Goal: Book appointment/travel/reservation

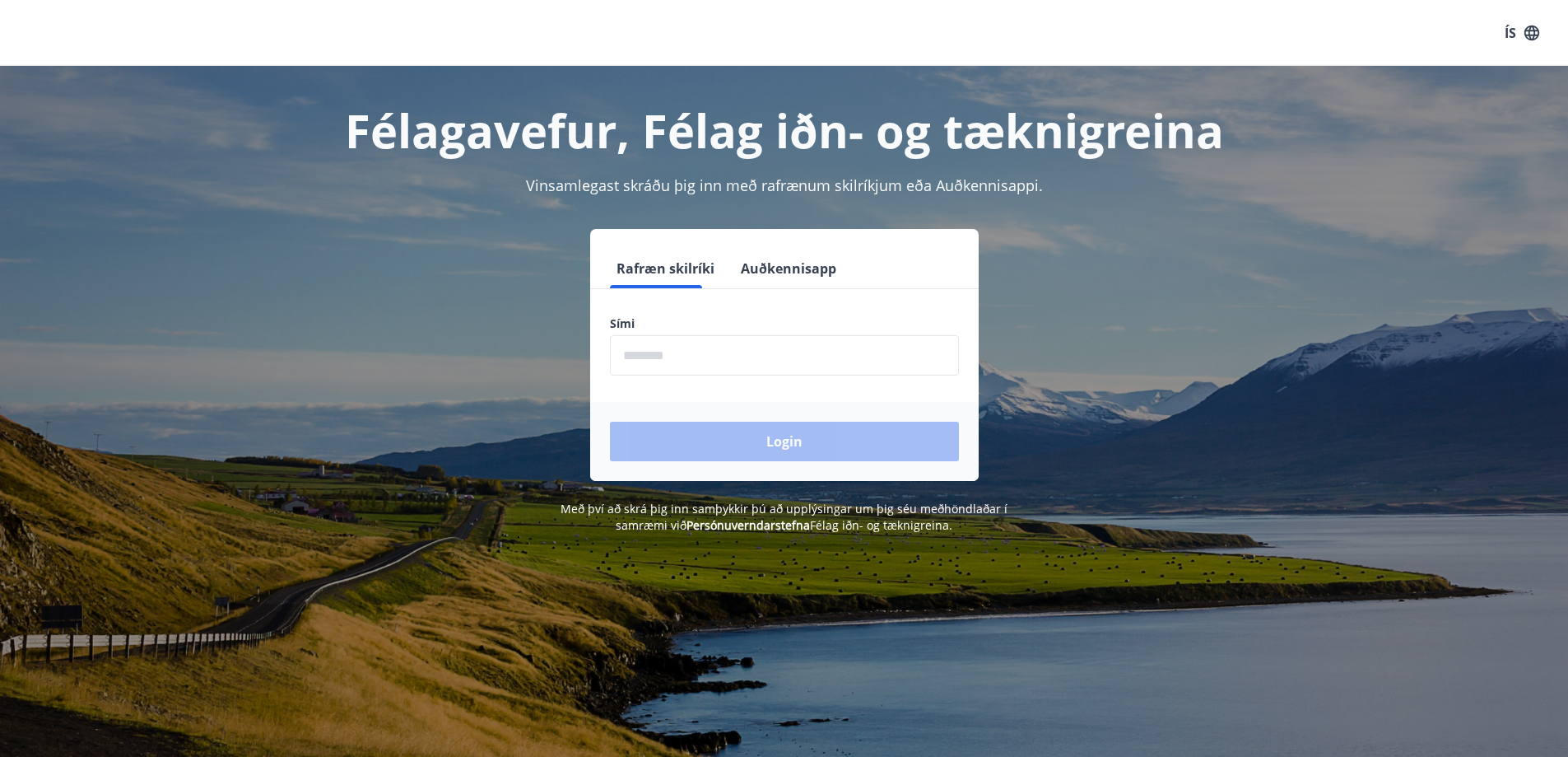
click at [741, 365] on input "phone" at bounding box center [784, 356] width 349 height 40
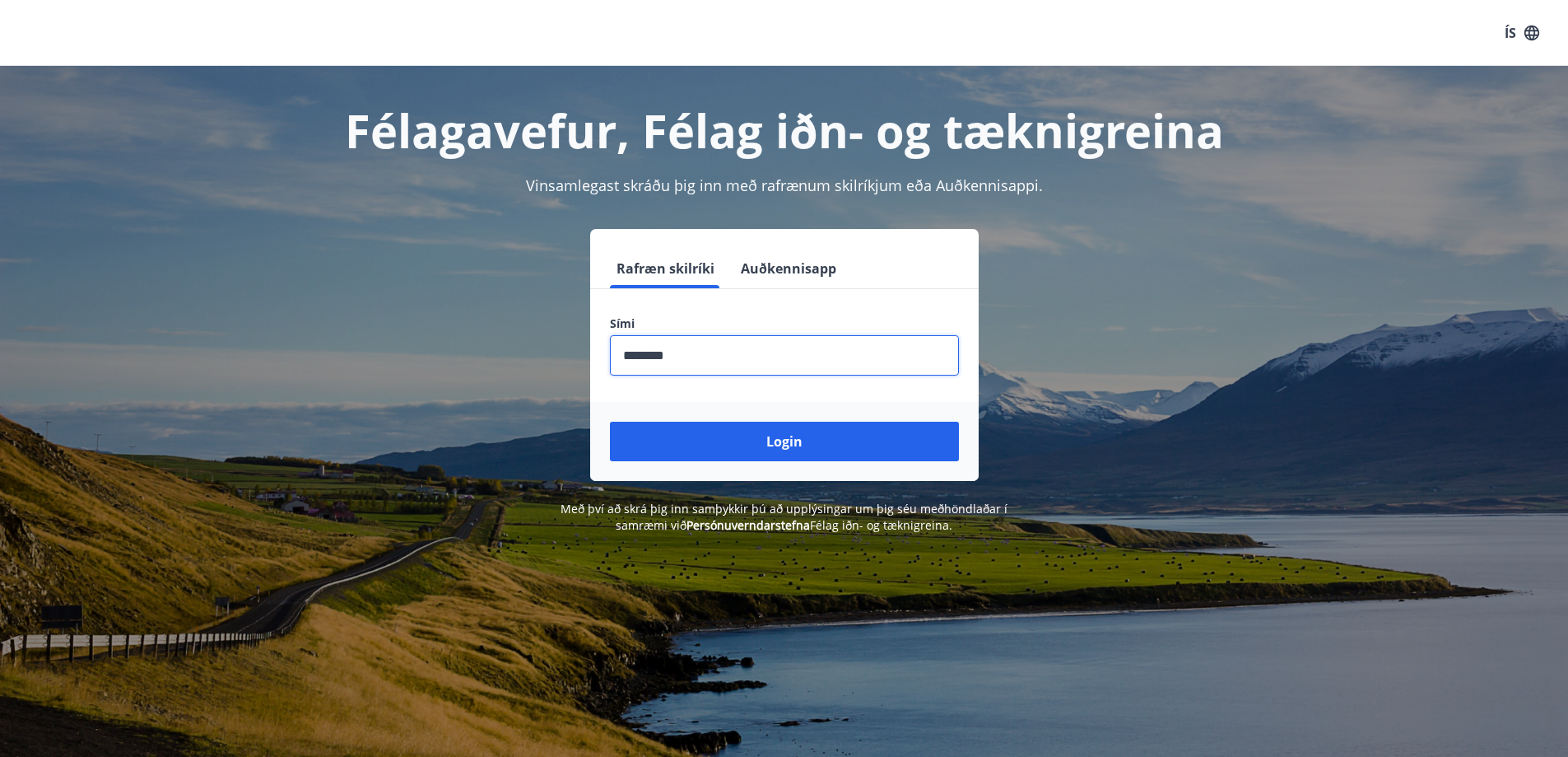
type input "********"
click at [610, 422] on button "Login" at bounding box center [784, 441] width 349 height 40
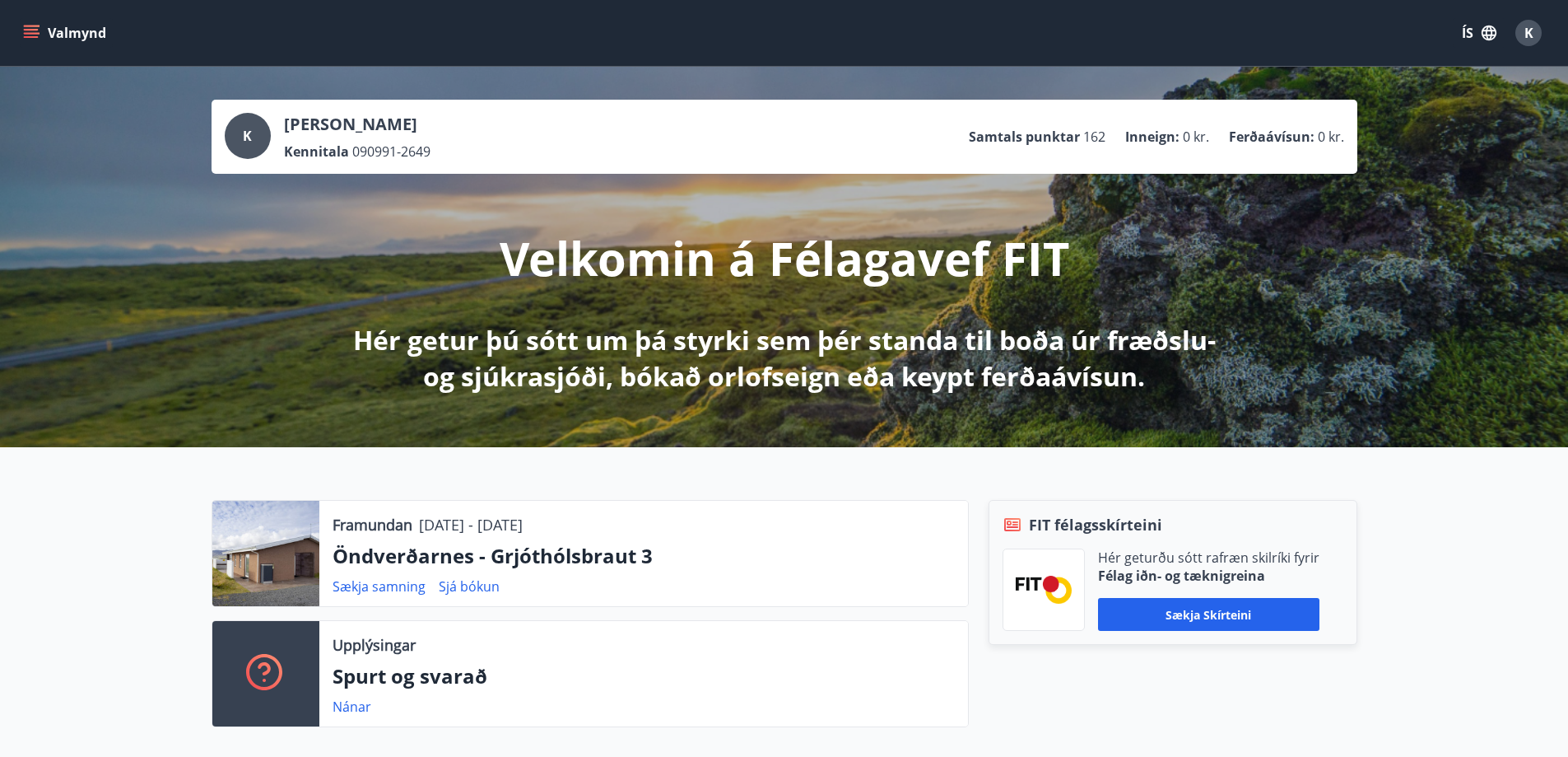
click at [56, 37] on button "Valmynd" at bounding box center [66, 33] width 93 height 30
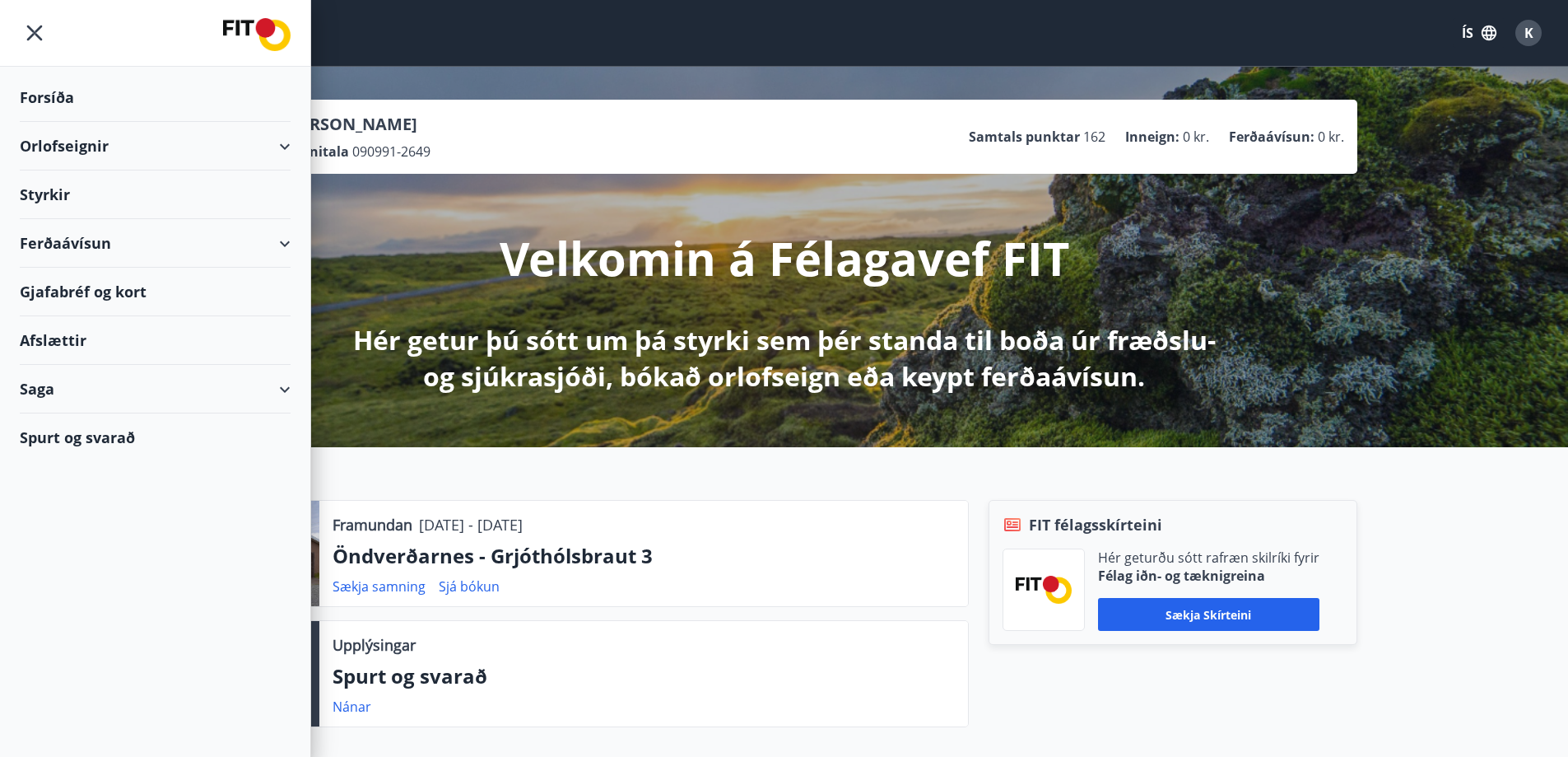
click at [132, 138] on div "Orlofseignir" at bounding box center [155, 145] width 271 height 48
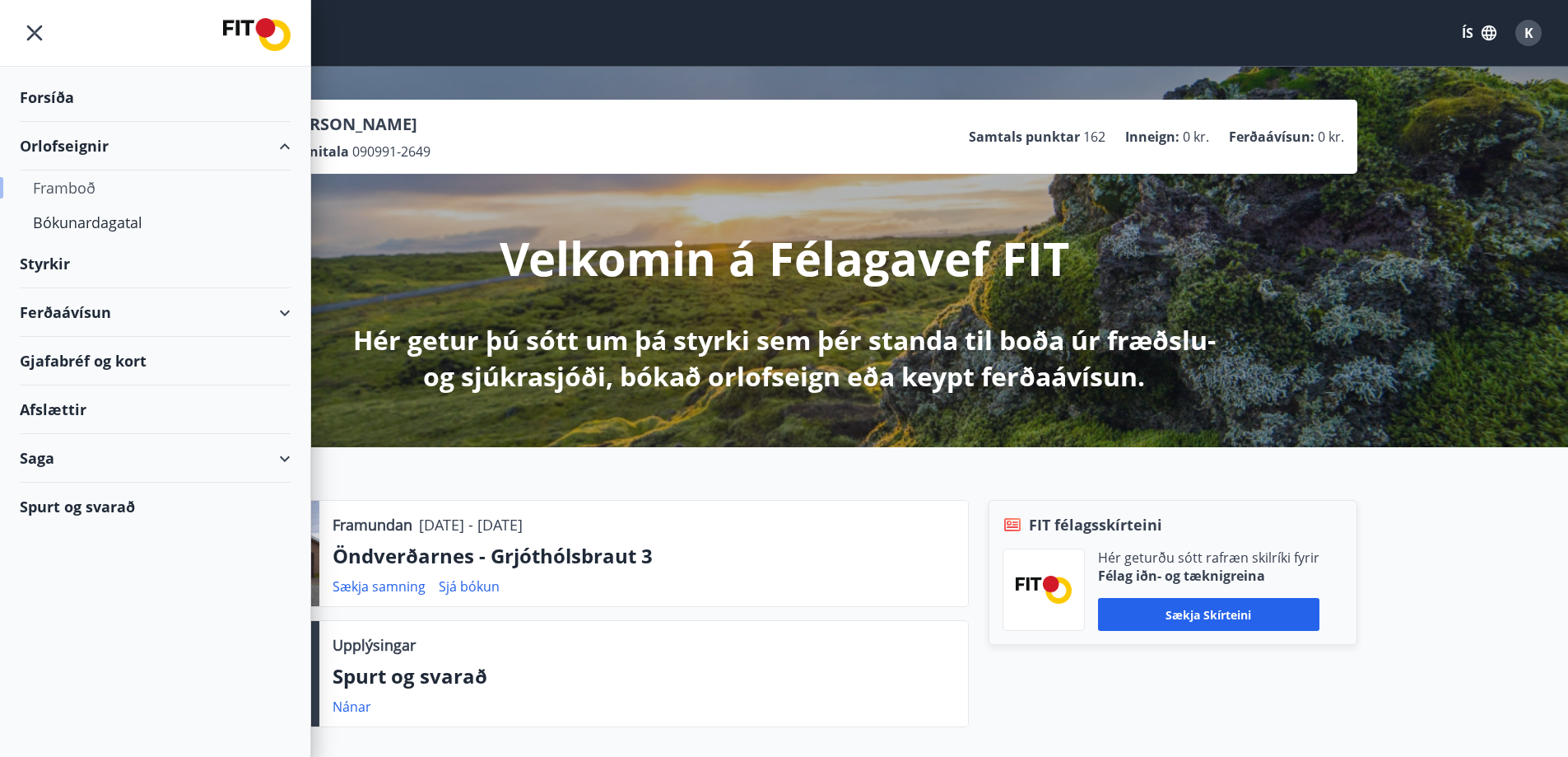
click at [100, 188] on div "Framboð" at bounding box center [155, 187] width 245 height 34
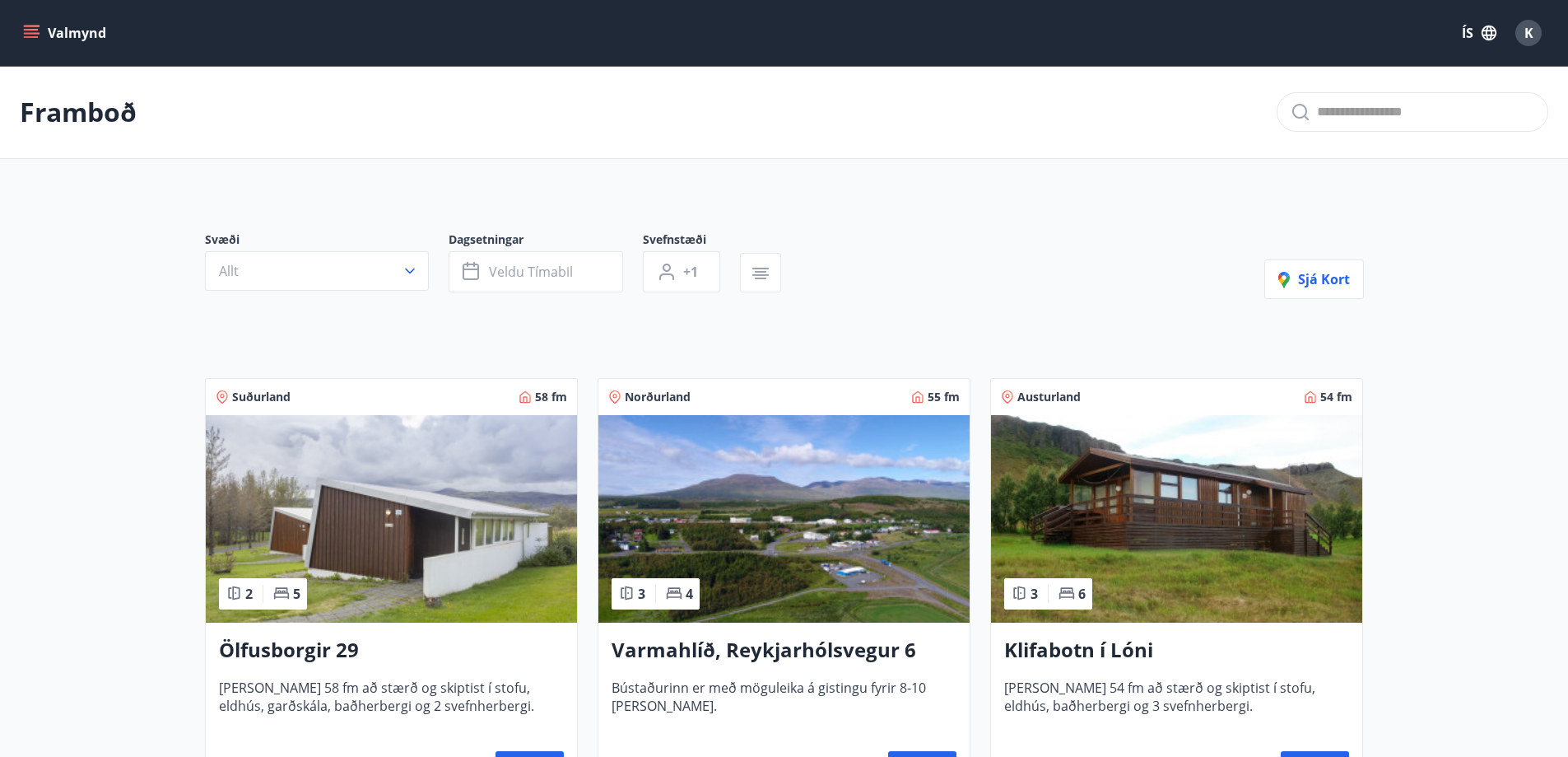
click at [51, 26] on button "Valmynd" at bounding box center [66, 33] width 93 height 30
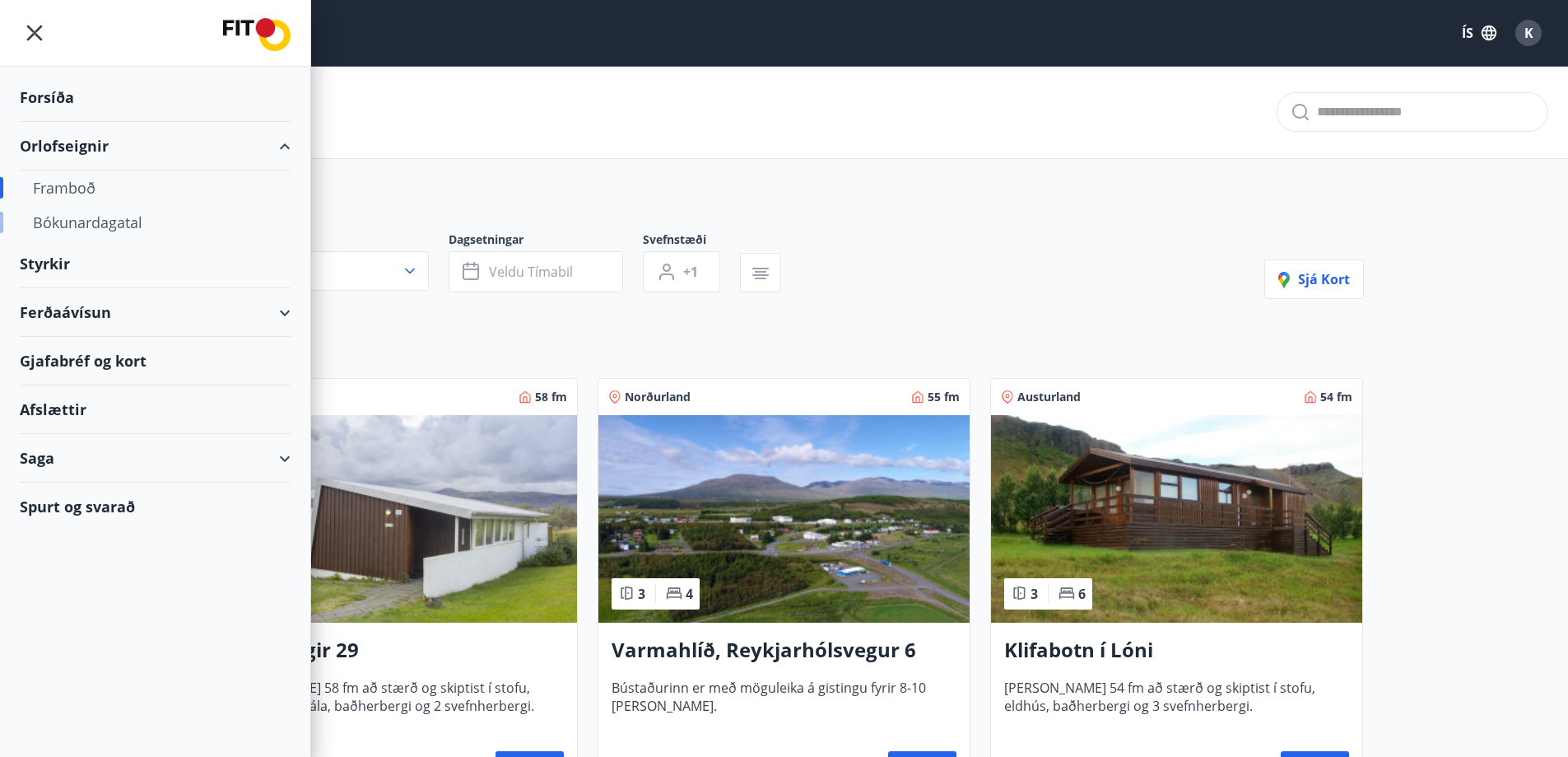
click at [123, 218] on div "Bókunardagatal" at bounding box center [155, 222] width 245 height 34
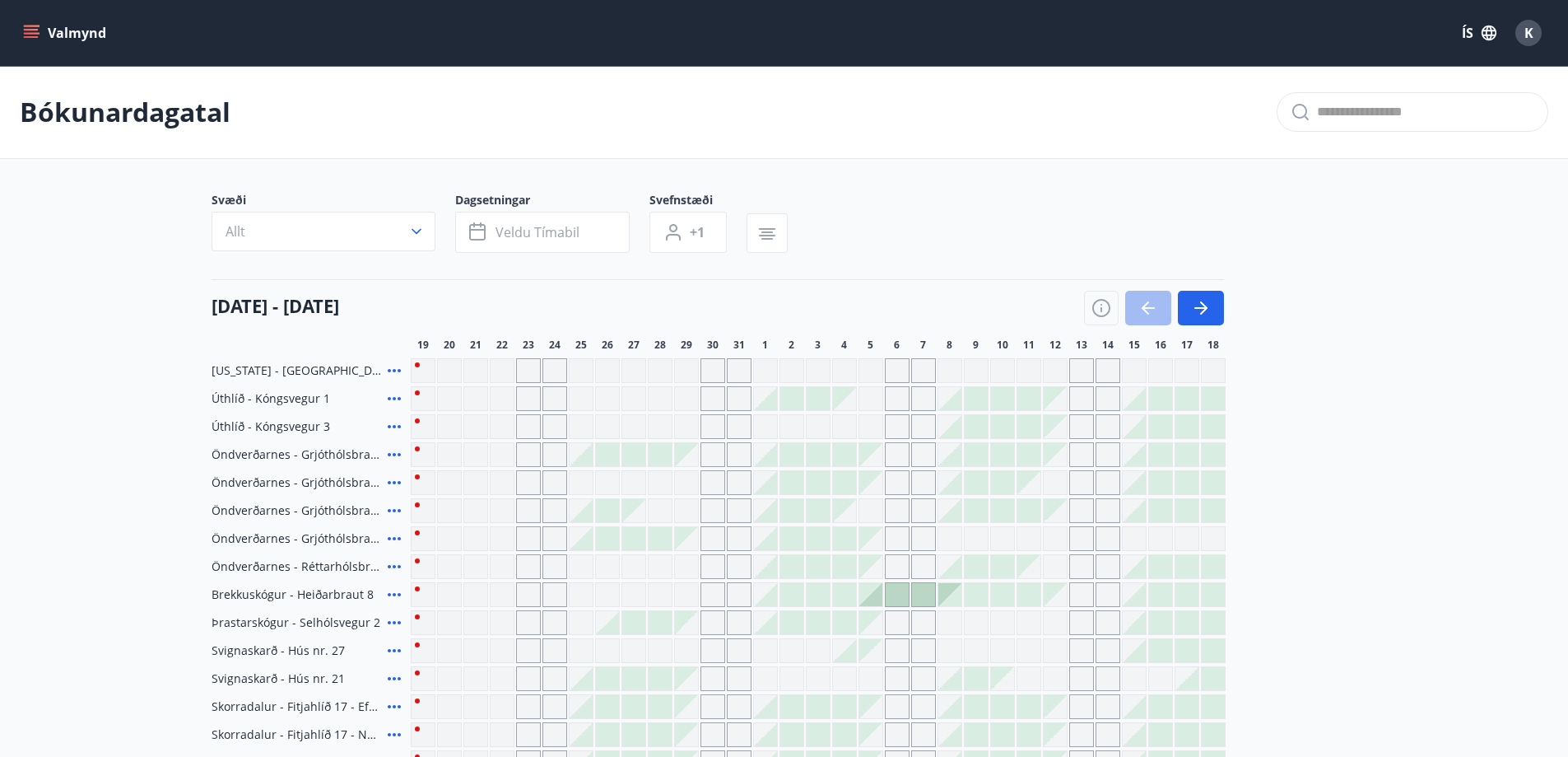
click at [55, 43] on button "Valmynd" at bounding box center [66, 33] width 93 height 30
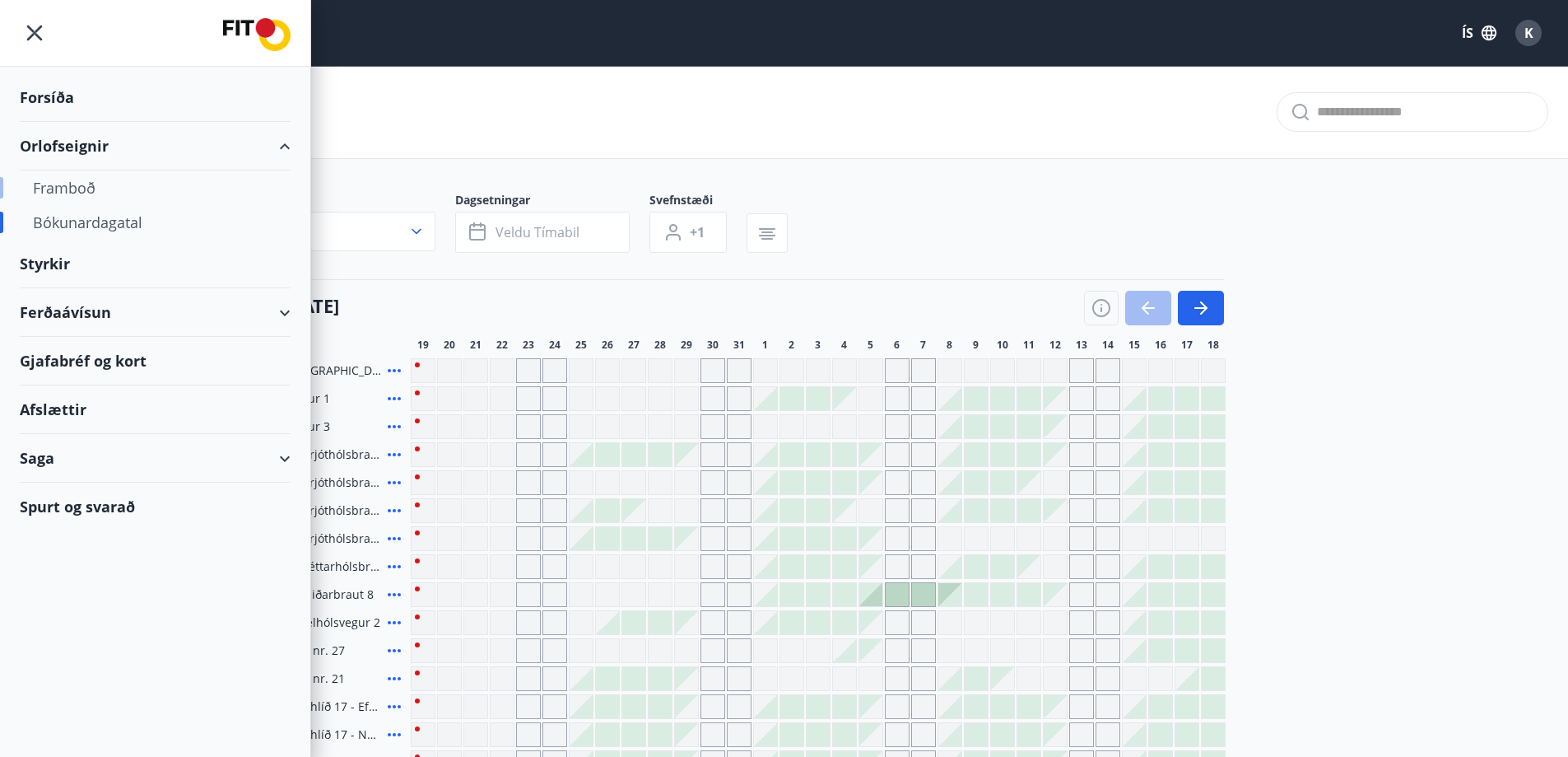
click at [70, 183] on div "Framboð" at bounding box center [155, 187] width 245 height 34
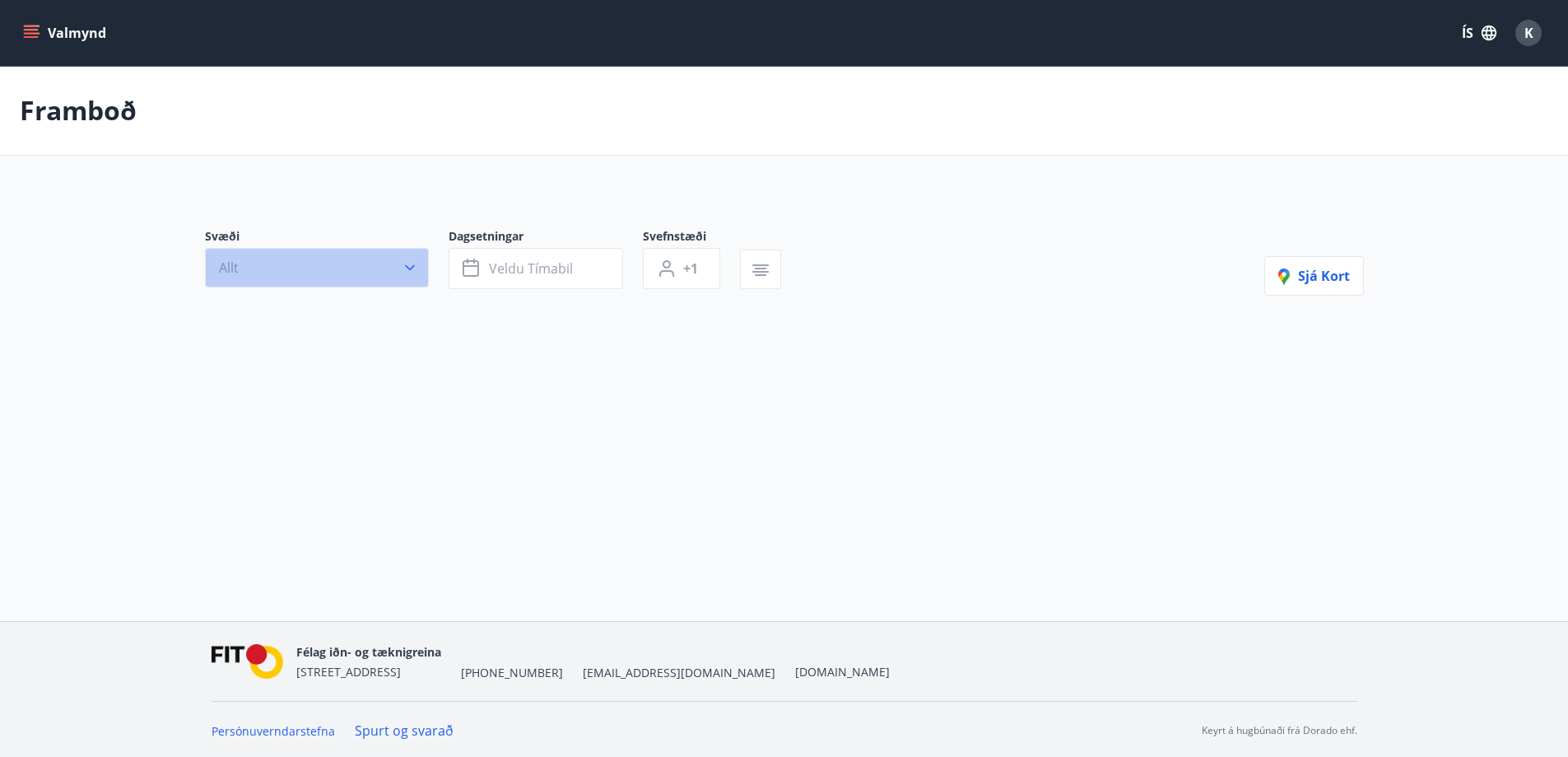
click at [351, 264] on button "Allt" at bounding box center [317, 268] width 223 height 40
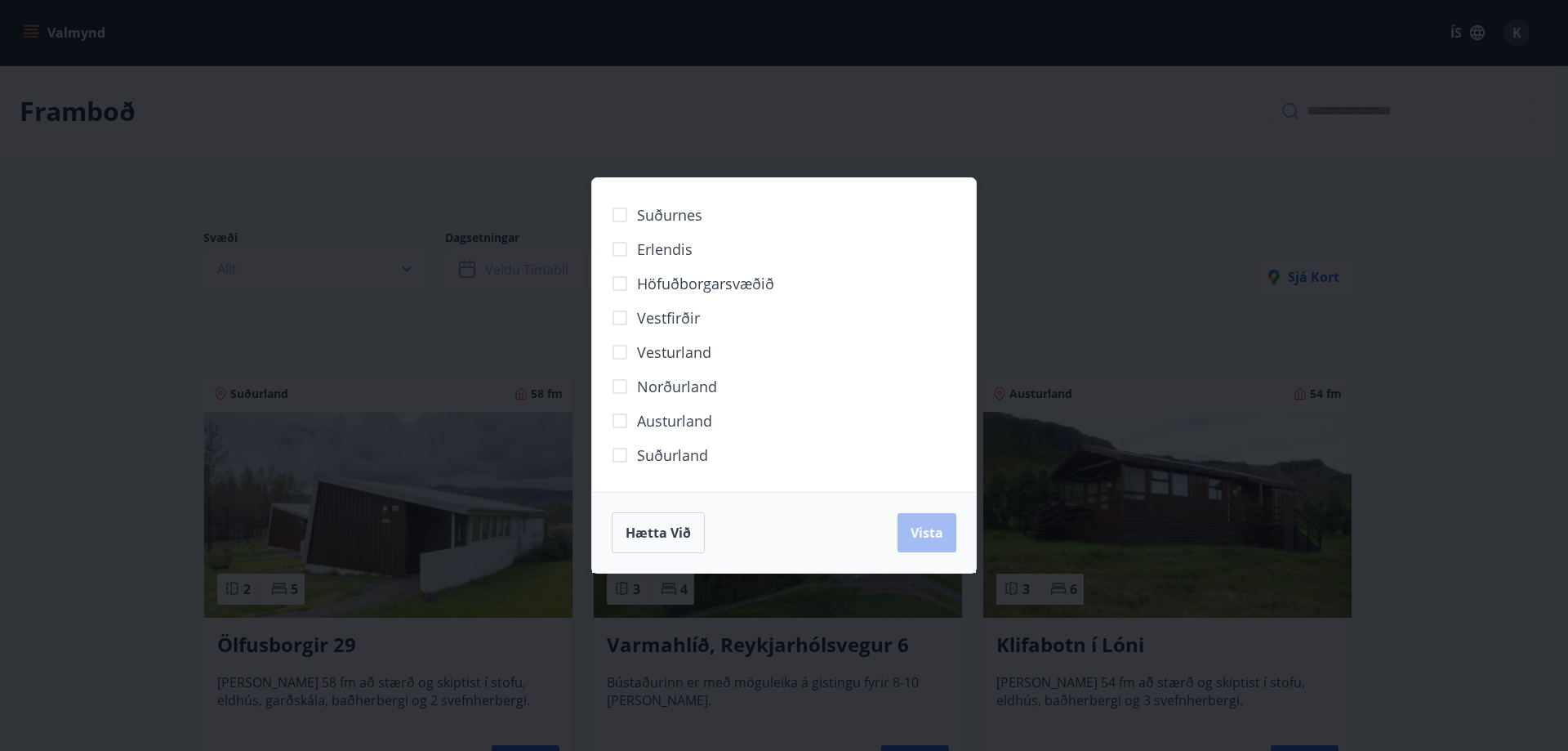
click at [691, 382] on span "Norðurland" at bounding box center [677, 386] width 80 height 21
click at [932, 527] on span "Vista" at bounding box center [926, 533] width 32 height 18
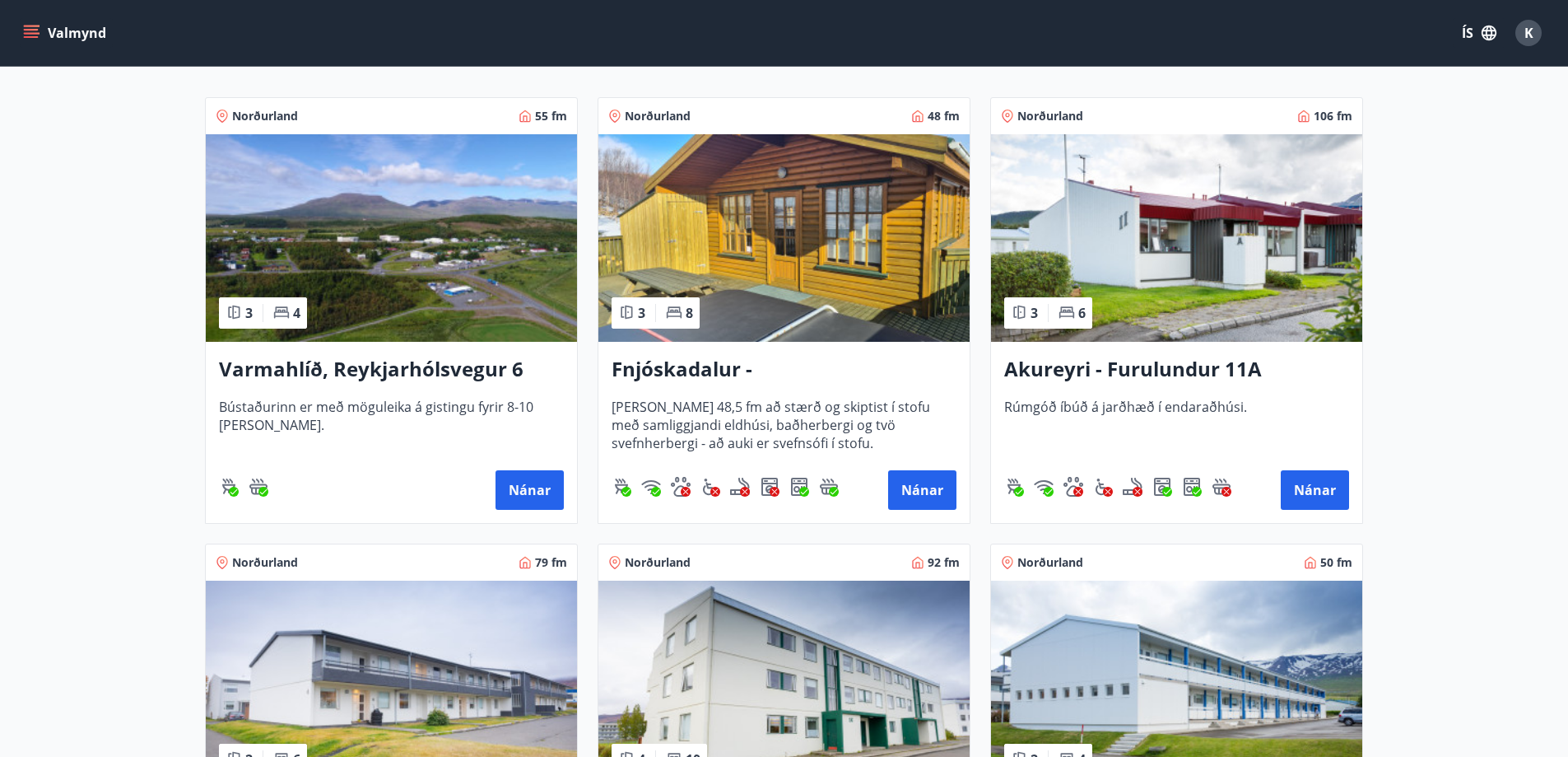
scroll to position [494, 0]
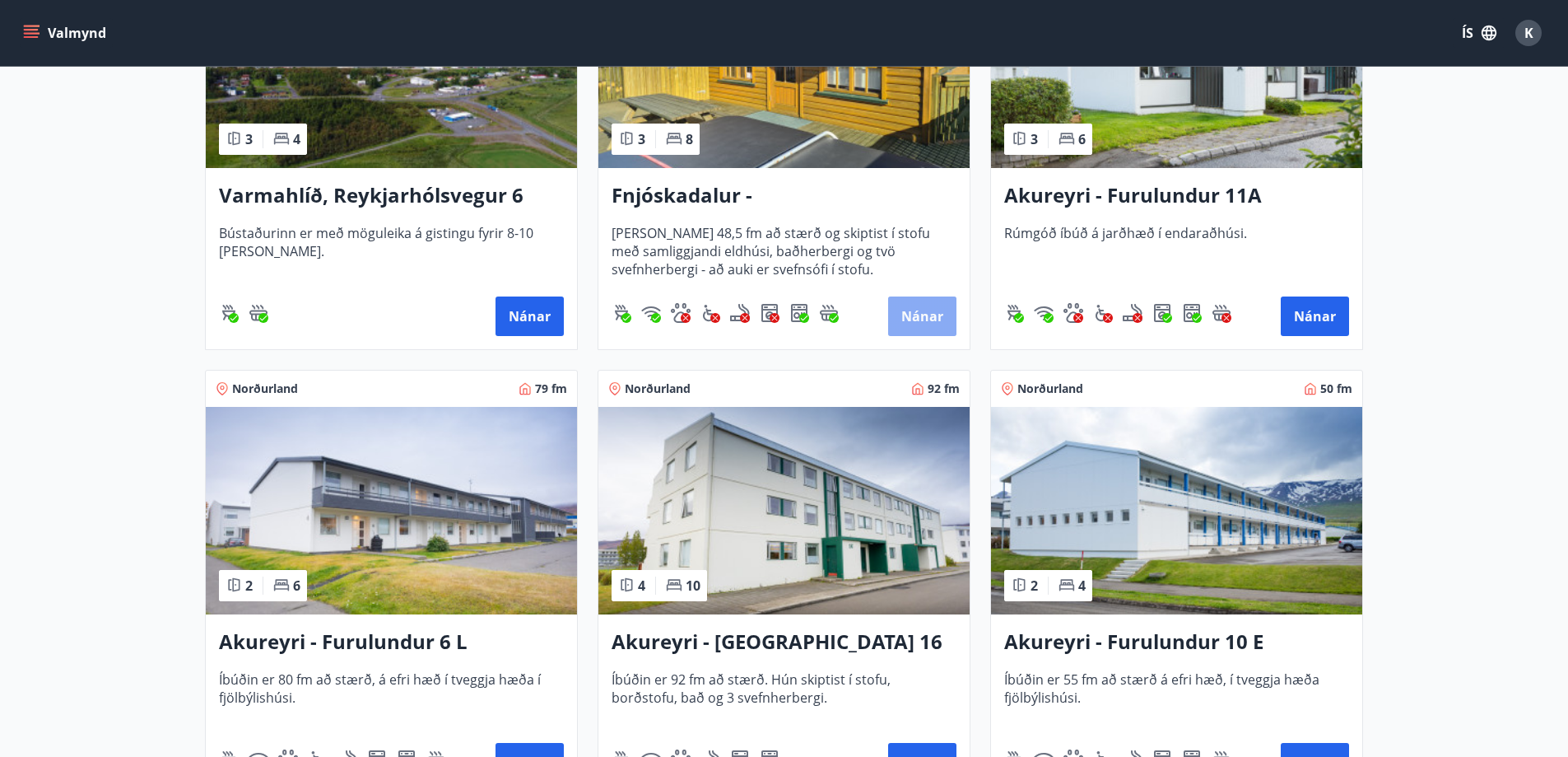
click at [925, 308] on button "Nánar" at bounding box center [923, 316] width 69 height 40
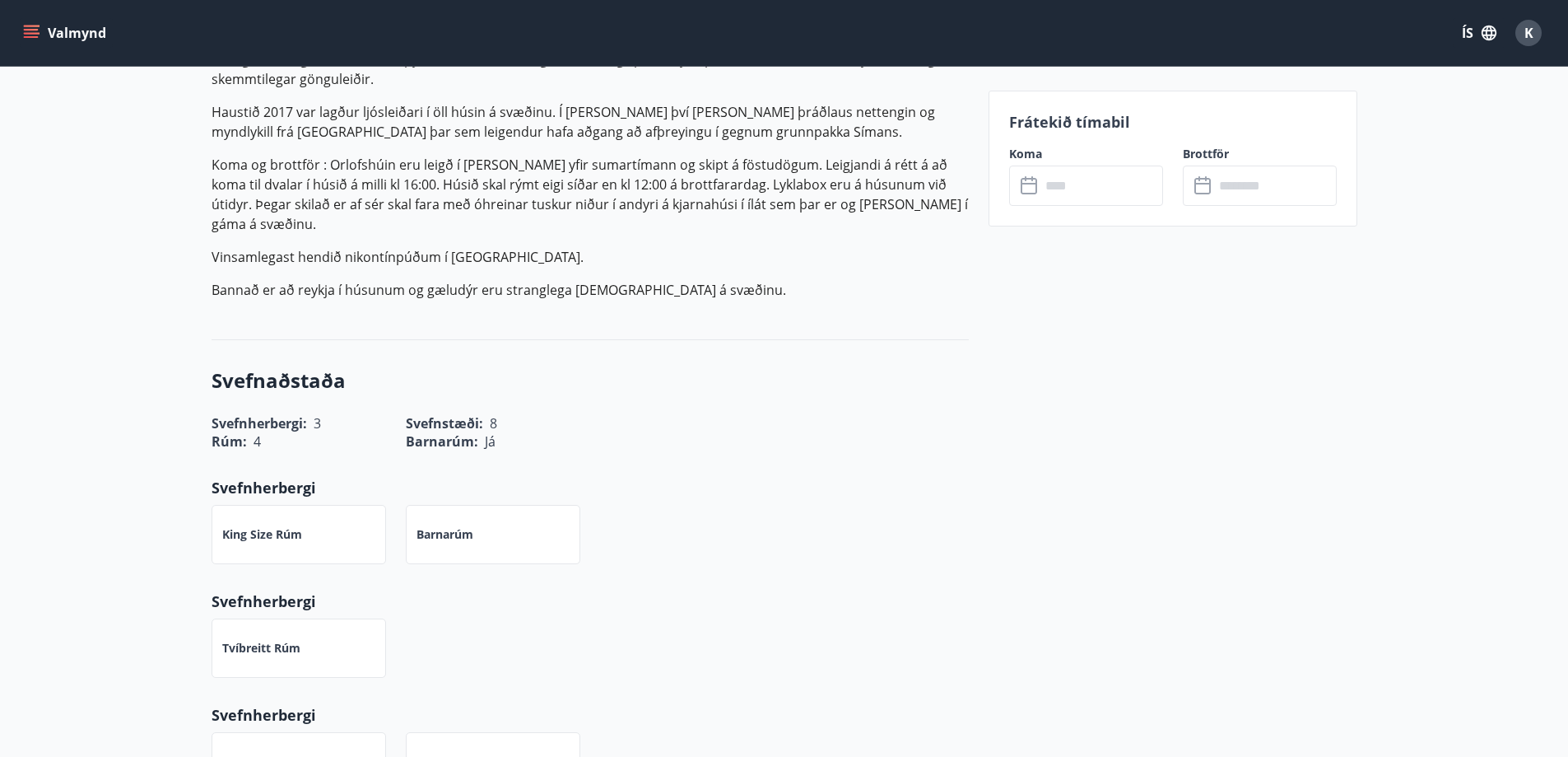
scroll to position [329, 0]
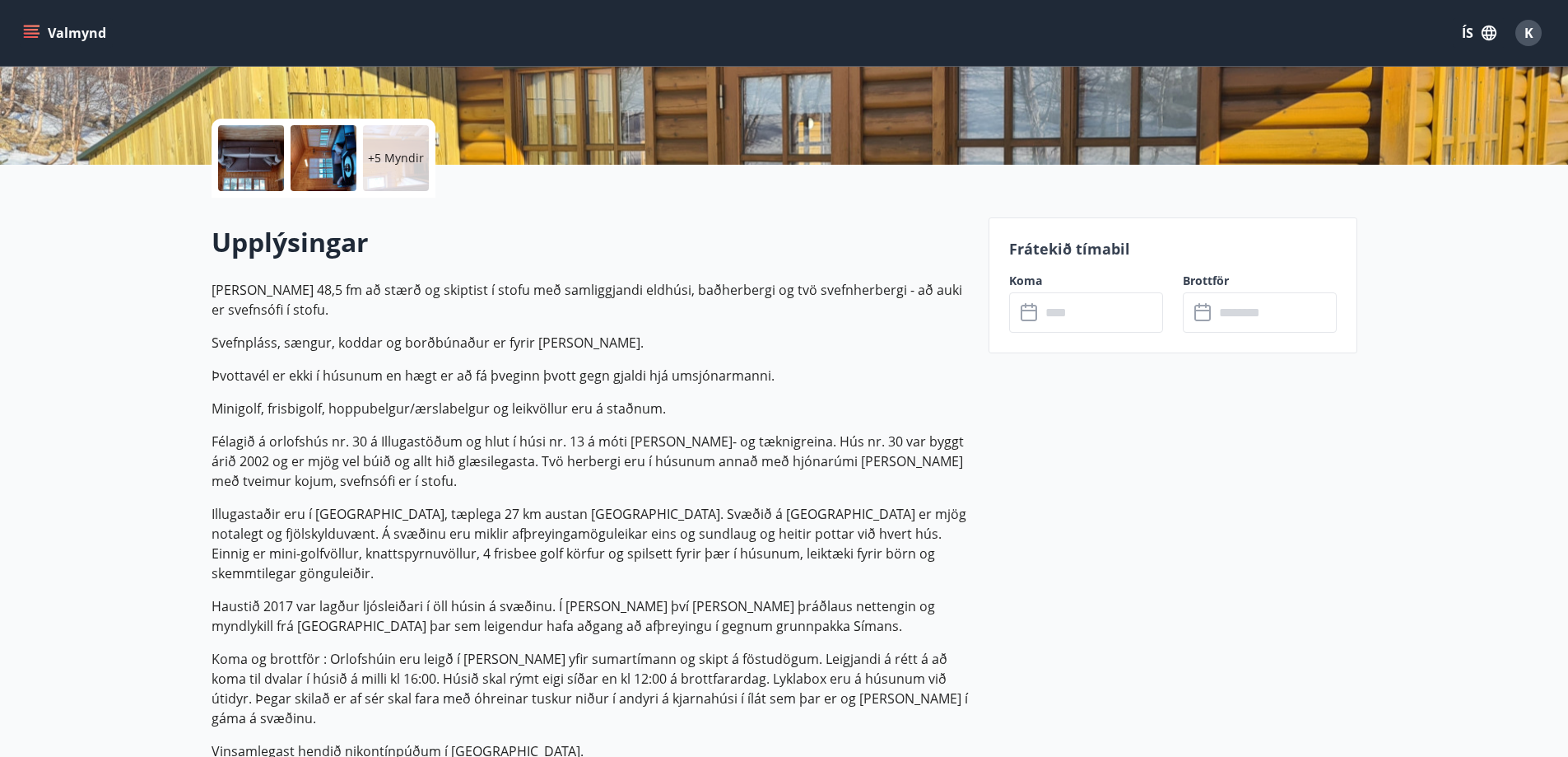
click at [1065, 295] on input "text" at bounding box center [1102, 312] width 122 height 40
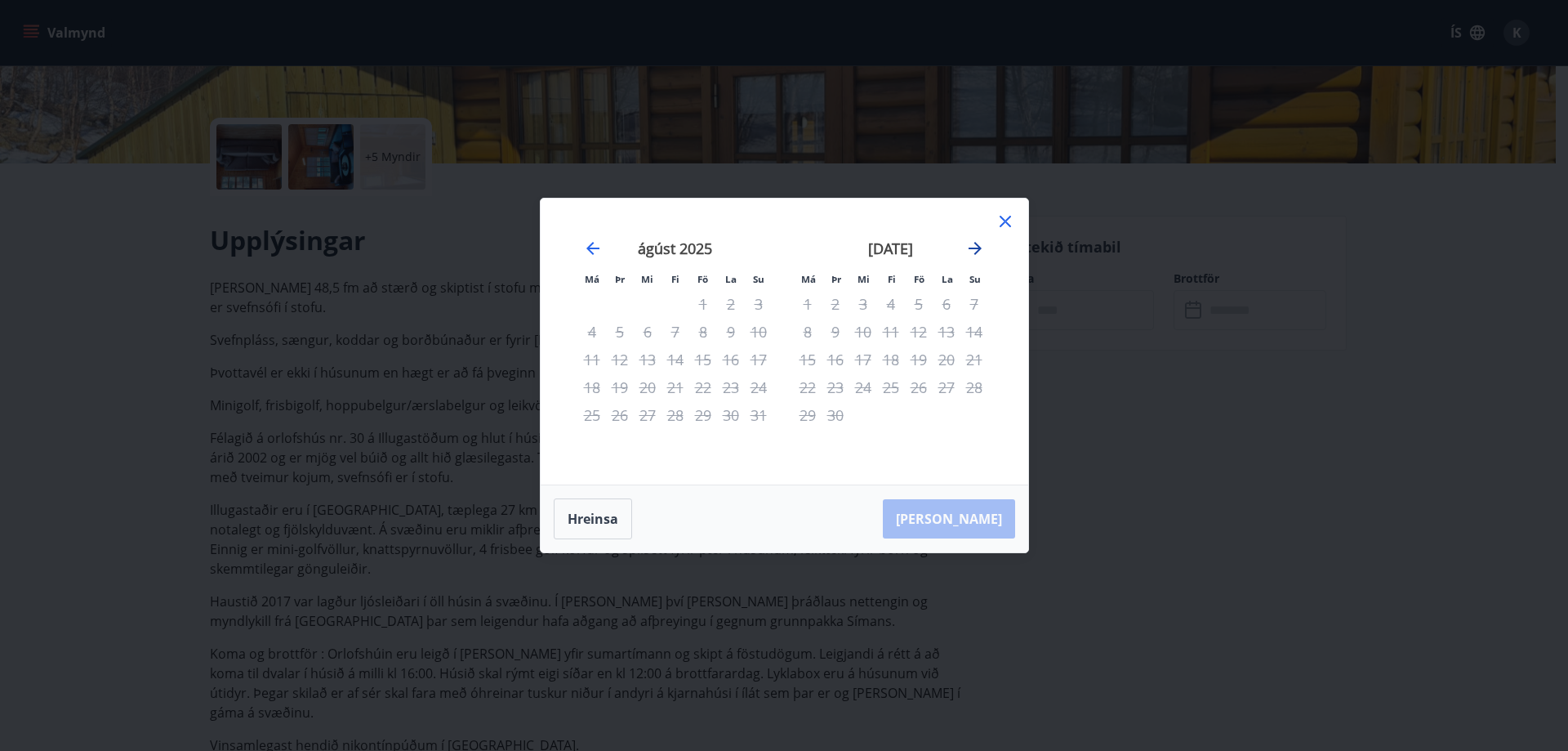
click at [983, 244] on icon "Move forward to switch to the next month." at bounding box center [975, 248] width 19 height 19
click at [981, 245] on icon "Move forward to switch to the next month." at bounding box center [975, 248] width 19 height 19
click at [591, 244] on icon "Move backward to switch to the previous month." at bounding box center [593, 248] width 13 height 13
click at [590, 244] on icon "Move backward to switch to the previous month." at bounding box center [593, 248] width 19 height 19
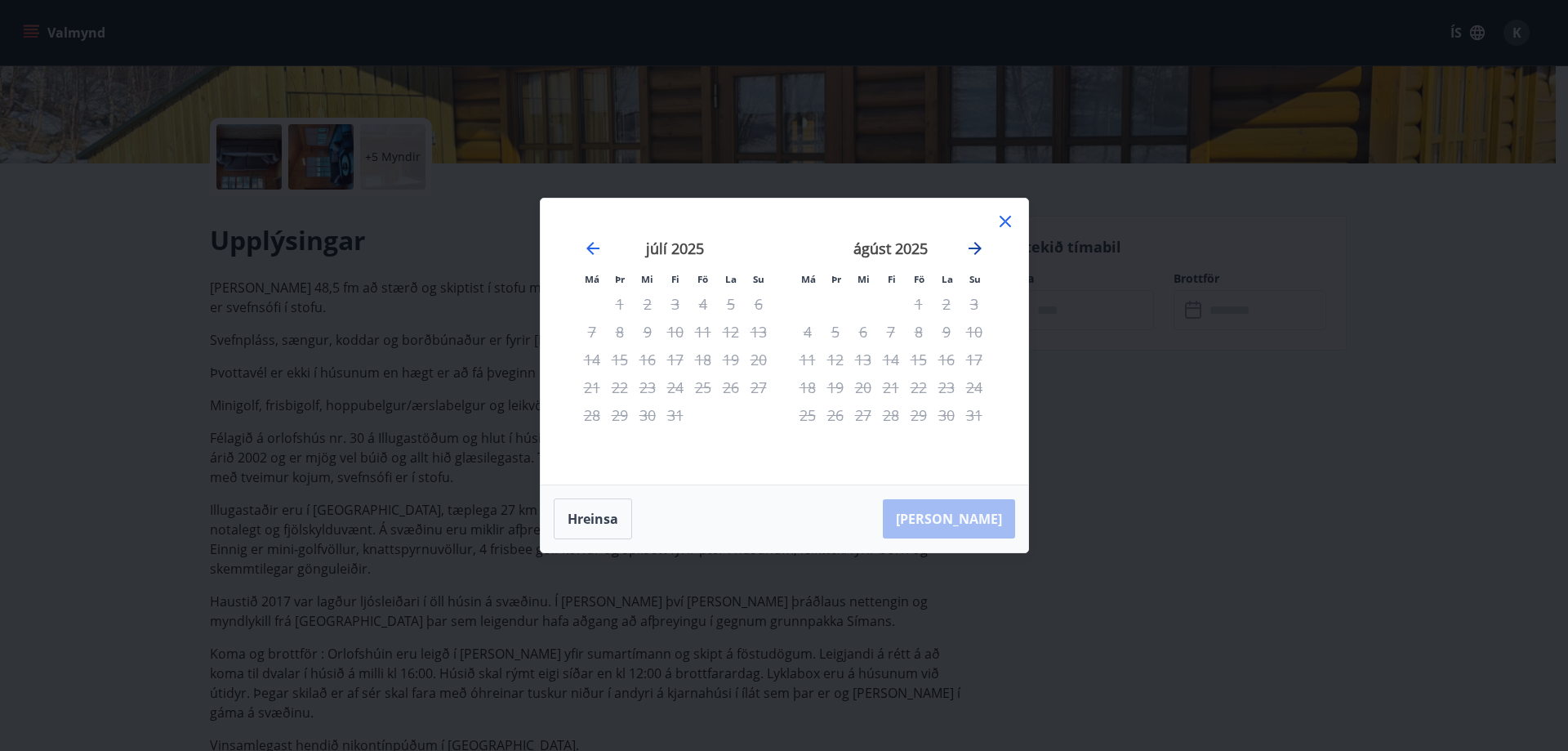
click at [966, 244] on icon "Move forward to switch to the next month." at bounding box center [975, 248] width 19 height 19
click at [1009, 222] on icon at bounding box center [1006, 221] width 19 height 19
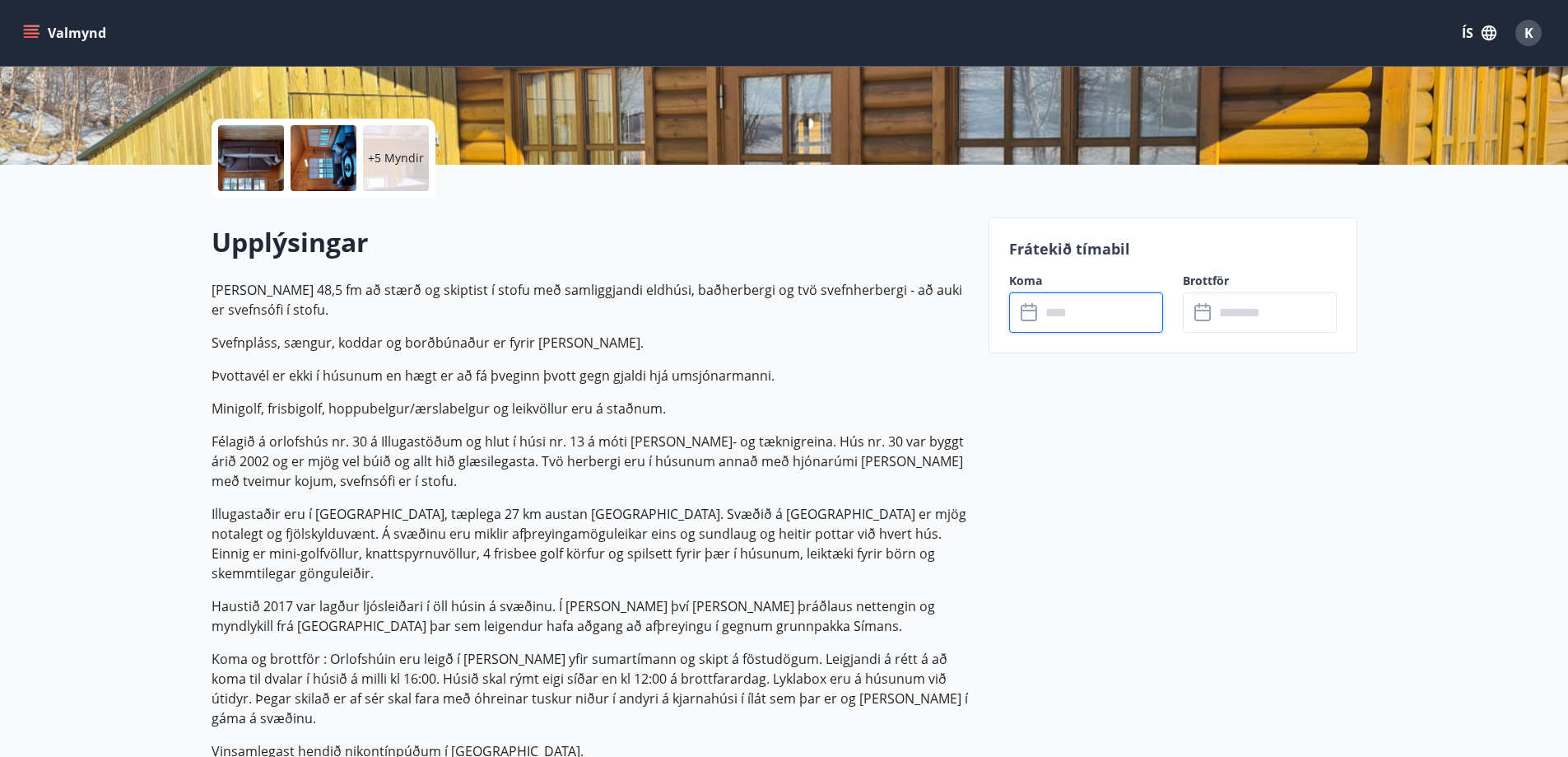
click at [1218, 320] on input "text" at bounding box center [1275, 312] width 122 height 40
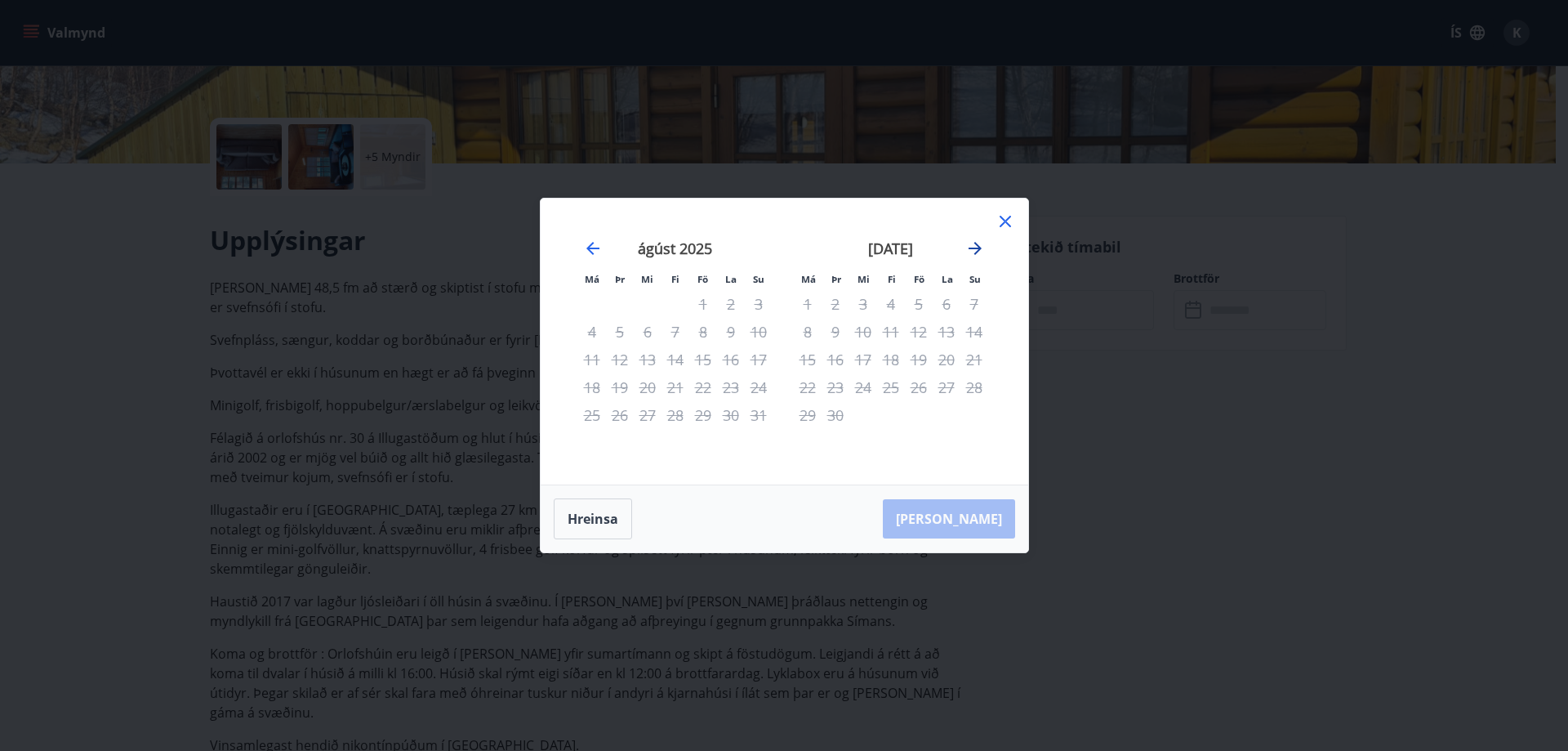
click at [980, 250] on icon "Move forward to switch to the next month." at bounding box center [975, 248] width 13 height 13
click at [590, 251] on icon "Move backward to switch to the previous month." at bounding box center [593, 248] width 13 height 13
click at [1008, 220] on icon at bounding box center [1005, 221] width 11 height 11
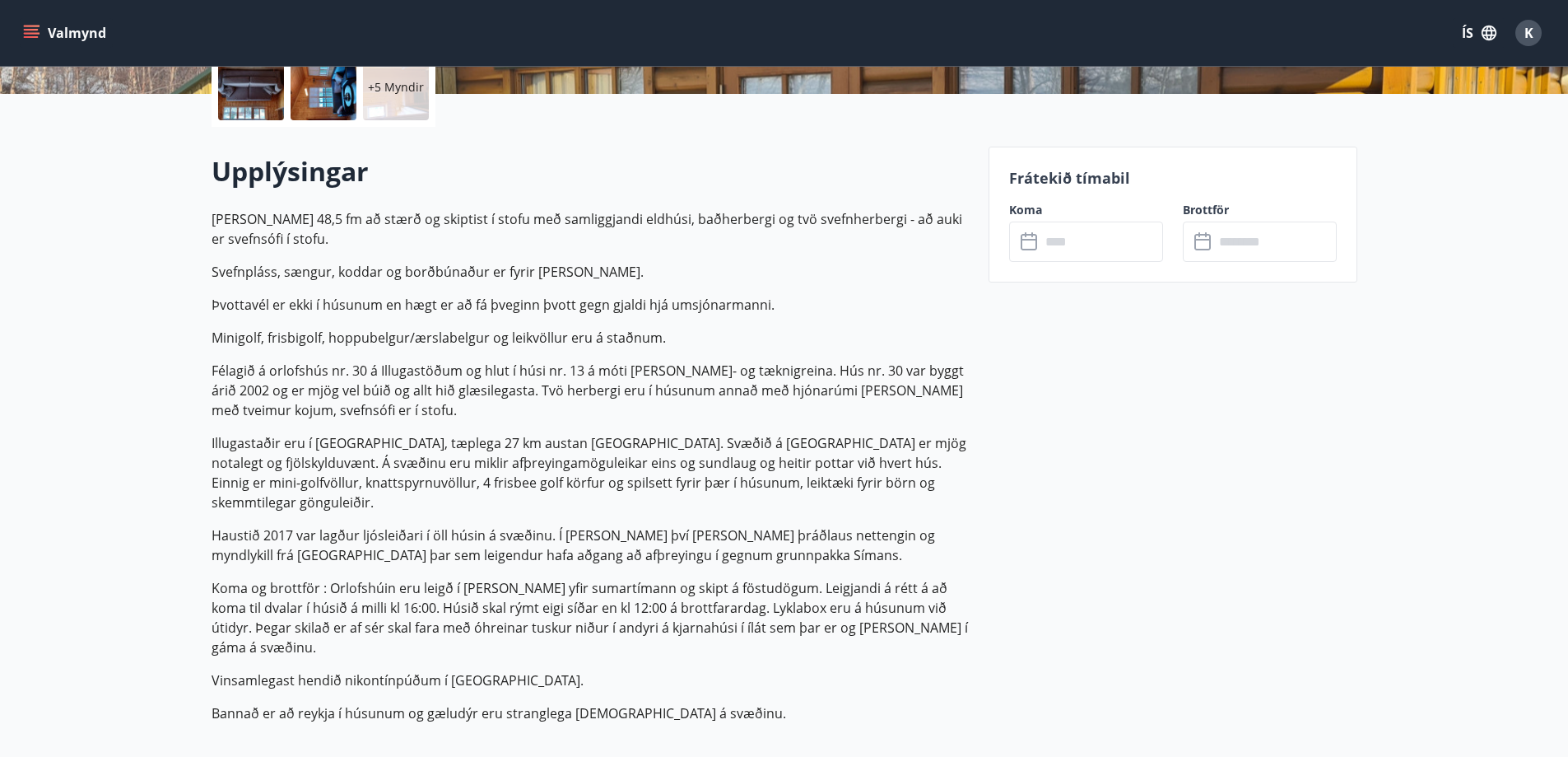
scroll to position [0, 0]
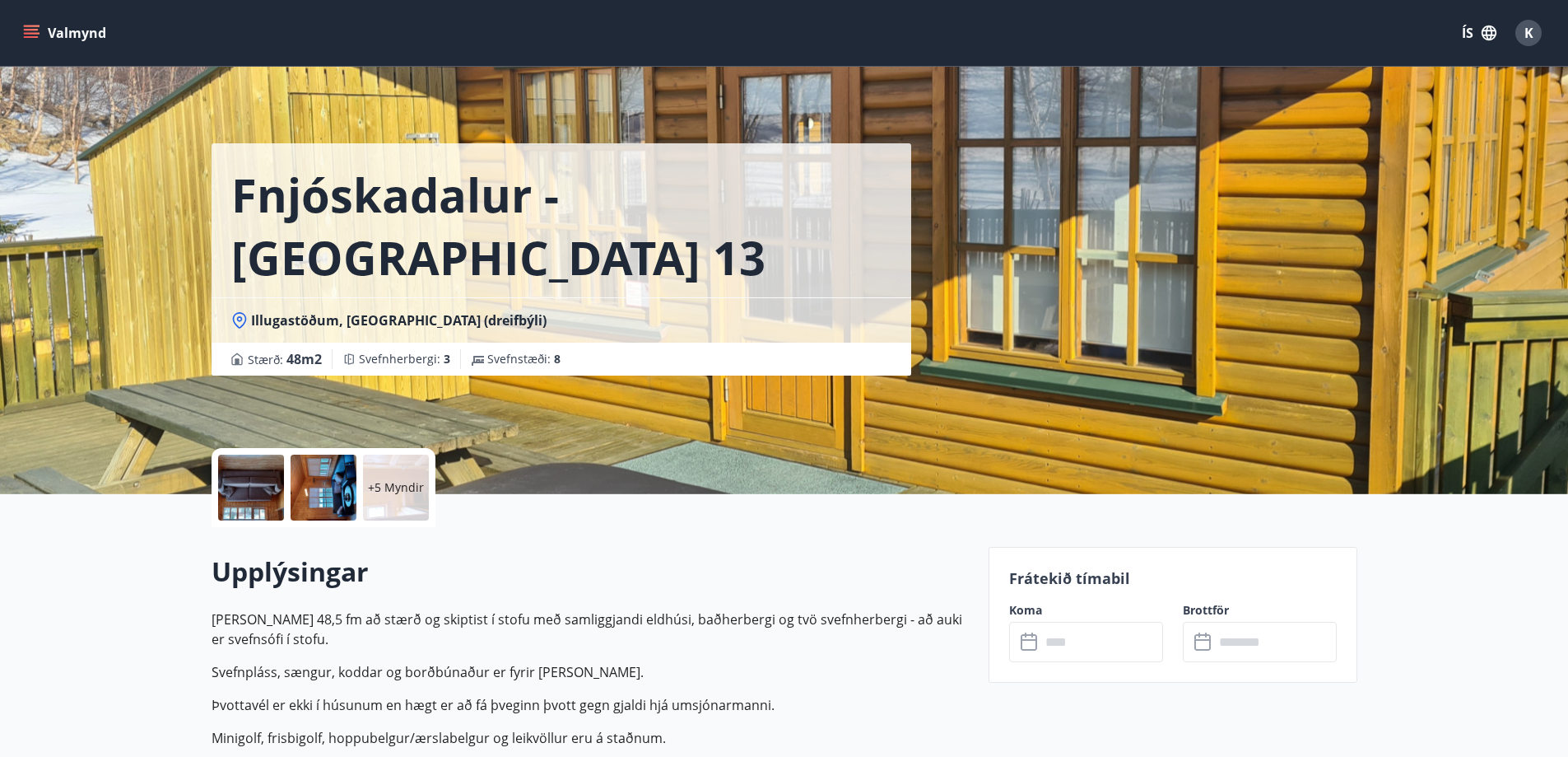
drag, startPoint x: 1023, startPoint y: 684, endPoint x: 1028, endPoint y: 384, distance: 300.0
click at [320, 460] on div at bounding box center [323, 487] width 66 height 66
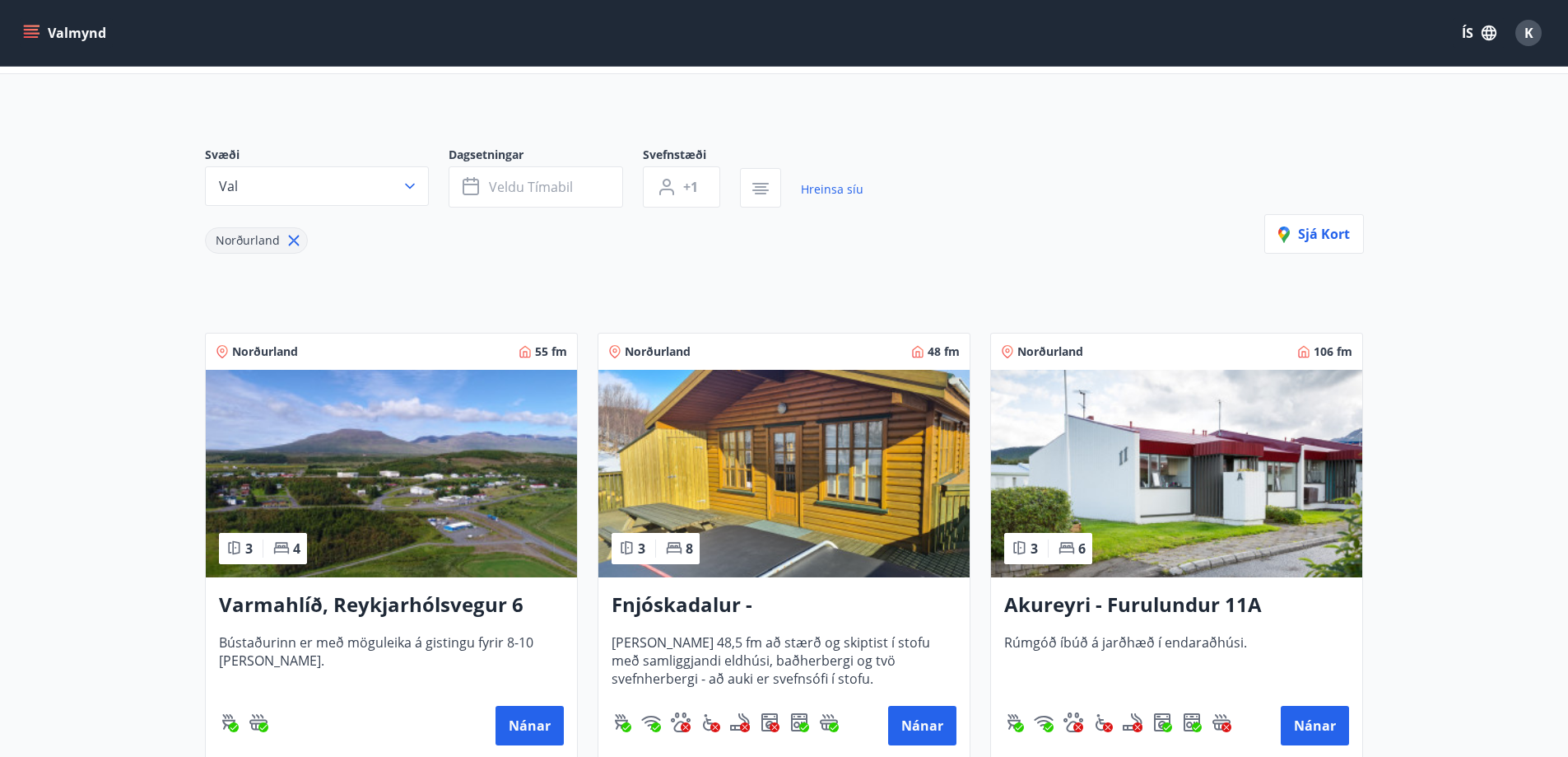
scroll to position [83, 0]
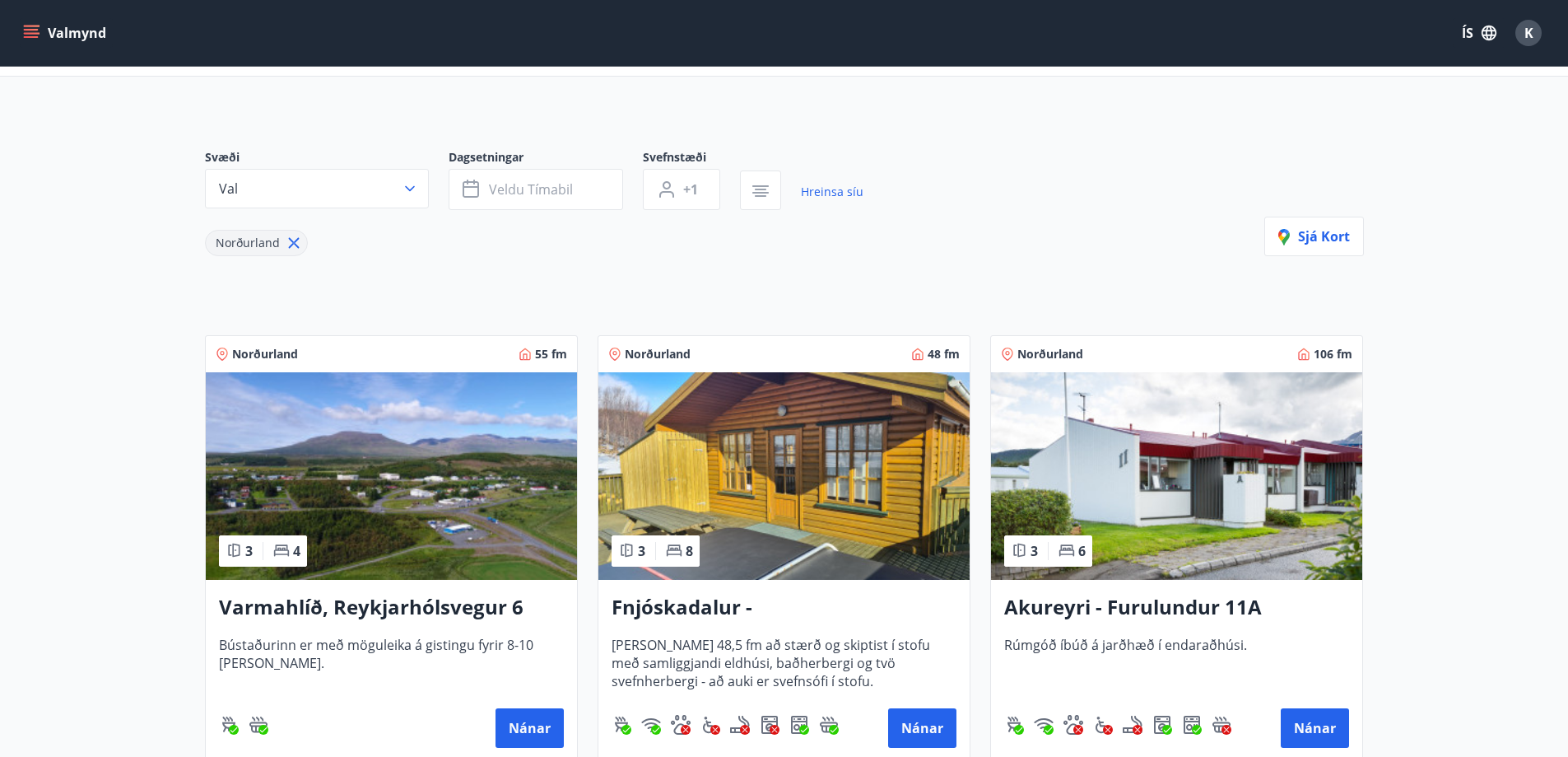
click at [345, 519] on img at bounding box center [392, 476] width 371 height 208
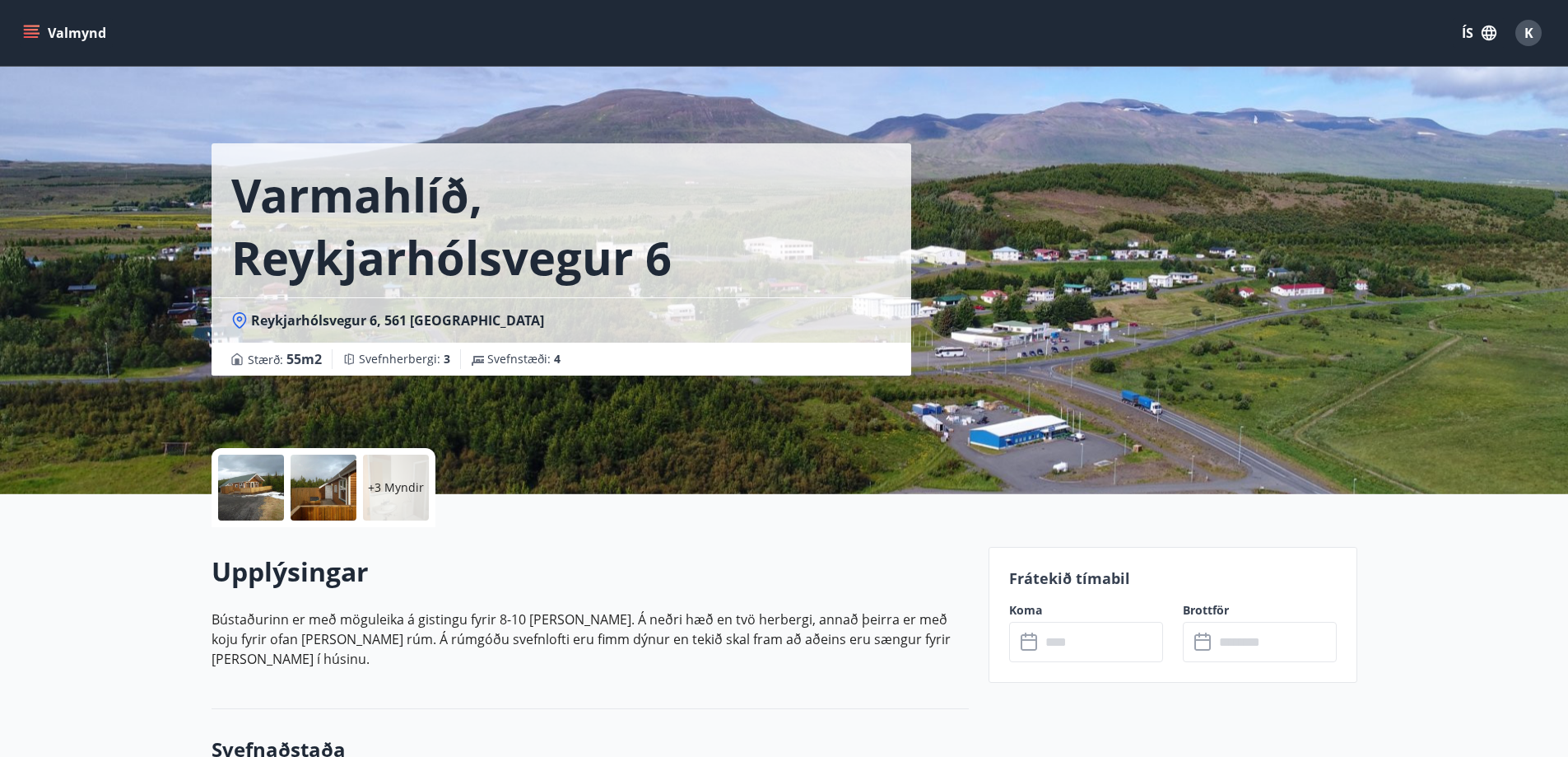
click at [429, 494] on div "+3 Myndir" at bounding box center [323, 488] width 223 height 79
click at [394, 498] on div "+3 Myndir" at bounding box center [396, 487] width 66 height 66
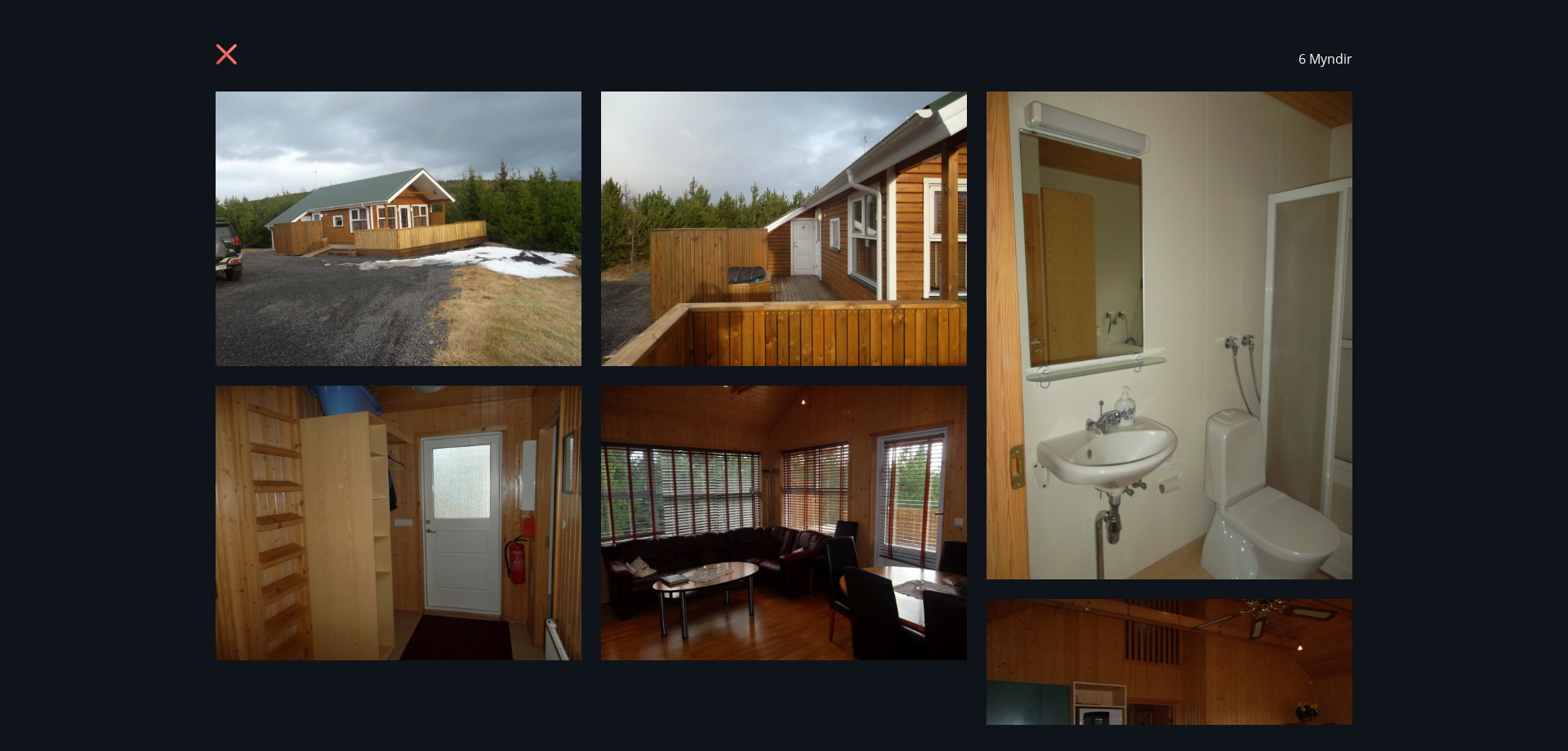
drag, startPoint x: 1391, startPoint y: 95, endPoint x: 964, endPoint y: 79, distance: 427.3
click at [1391, 92] on div "6 Myndir" at bounding box center [784, 376] width 1568 height 751
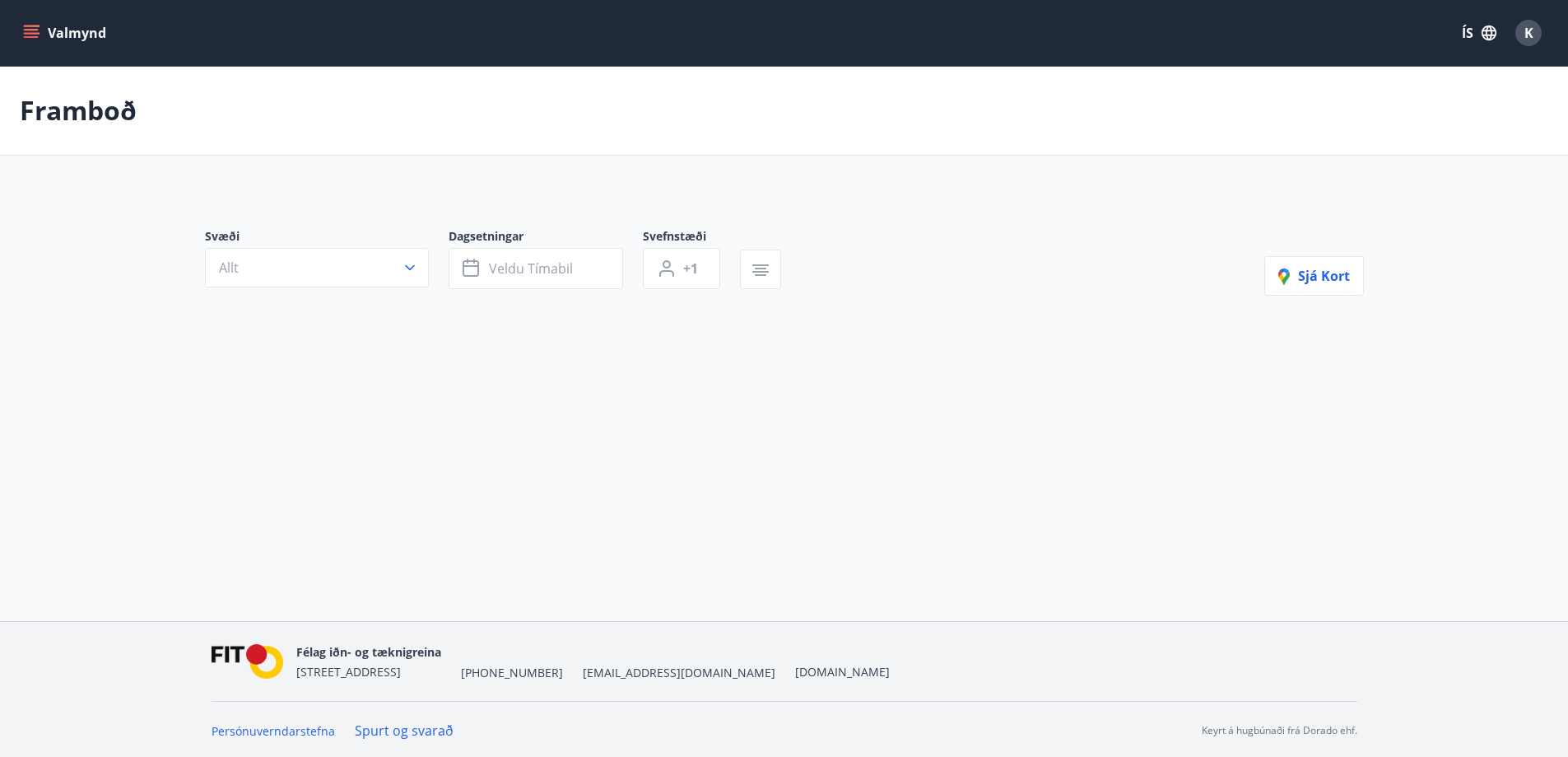
click at [32, 30] on icon "menu" at bounding box center [31, 30] width 15 height 2
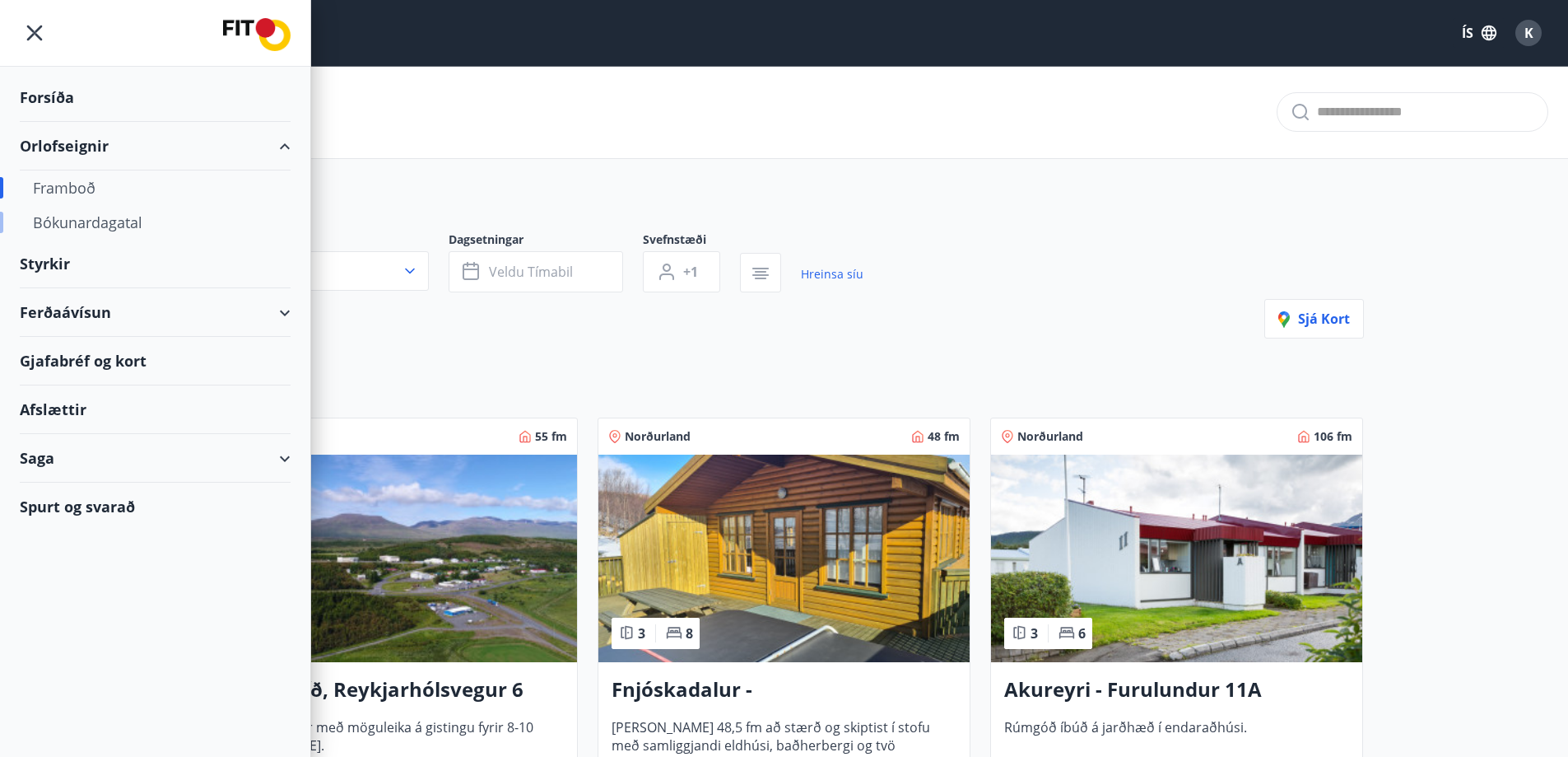
click at [111, 216] on div "Bókunardagatal" at bounding box center [155, 222] width 245 height 34
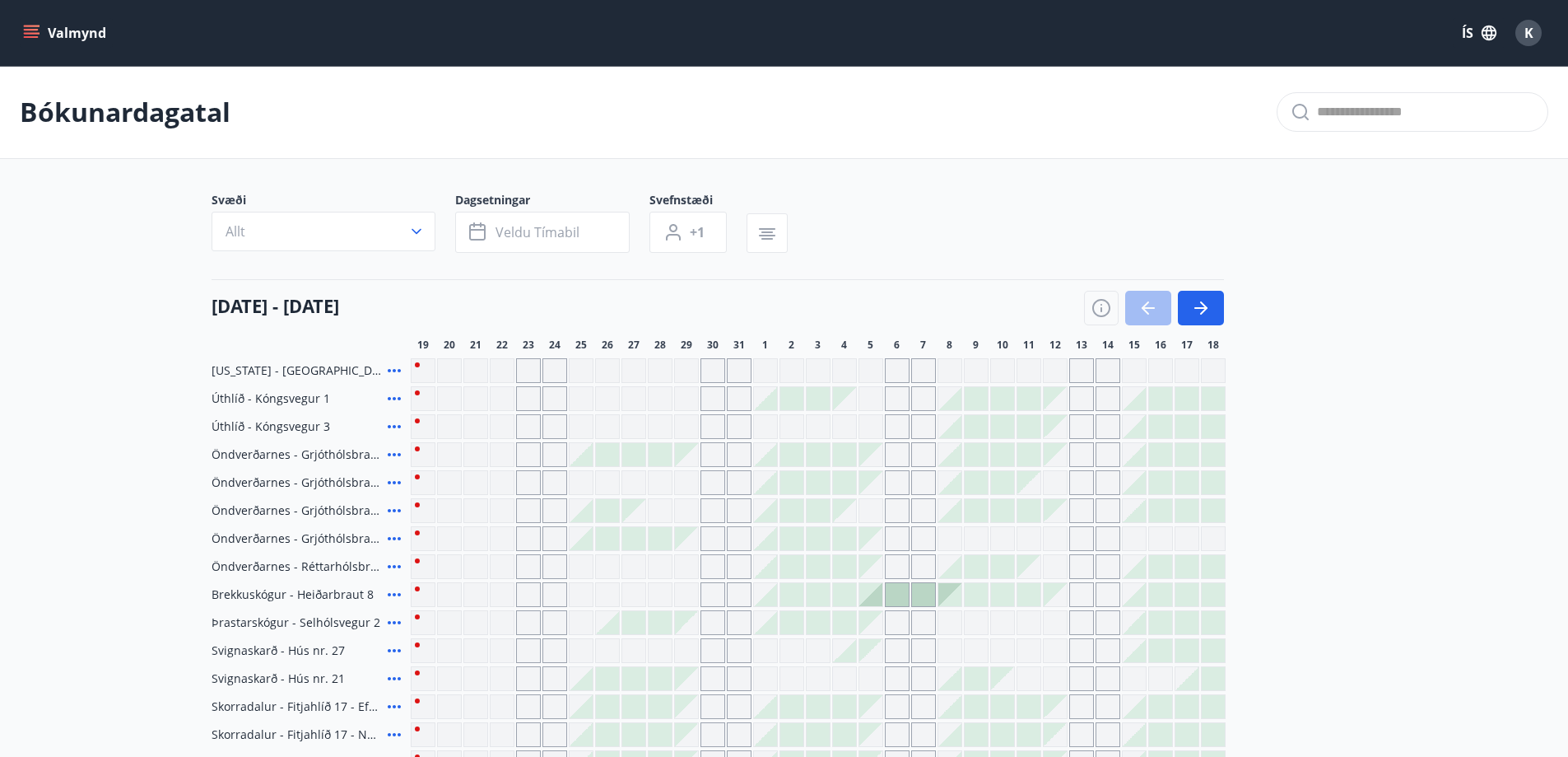
click at [38, 36] on icon "menu" at bounding box center [31, 33] width 17 height 17
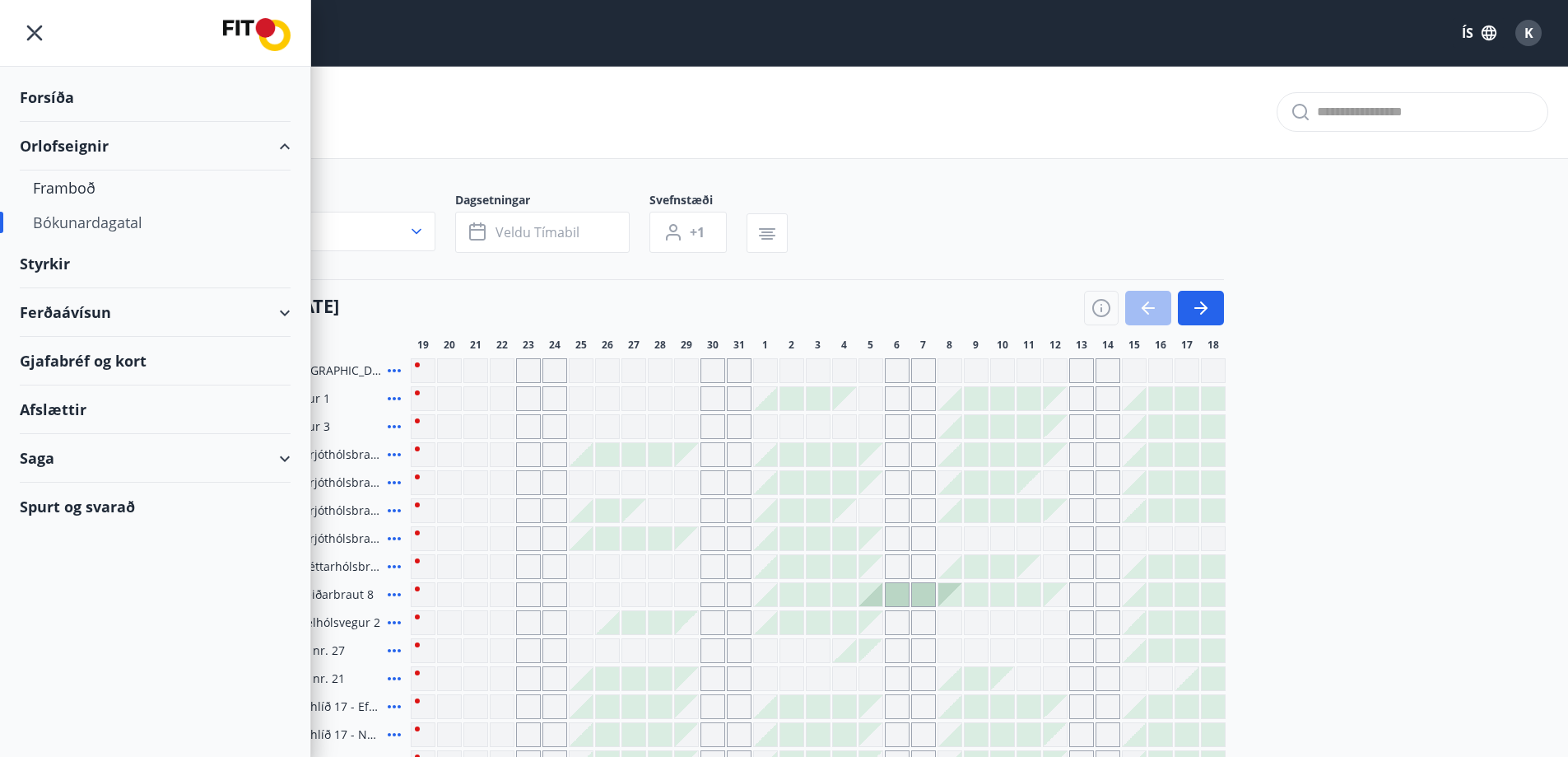
click at [117, 218] on div "Bókunardagatal" at bounding box center [155, 222] width 245 height 34
click at [84, 187] on div "Framboð" at bounding box center [155, 187] width 245 height 34
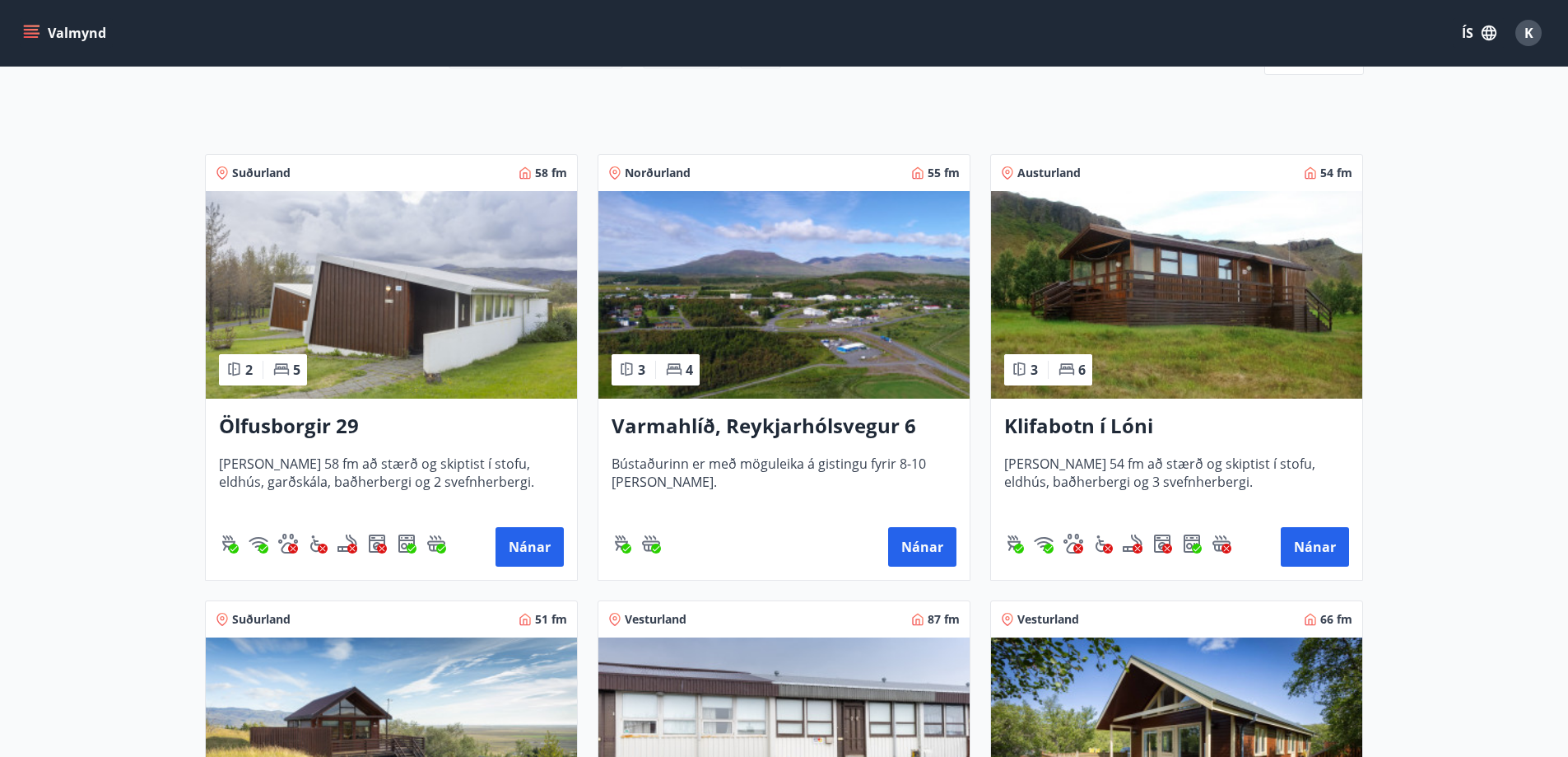
scroll to position [247, 0]
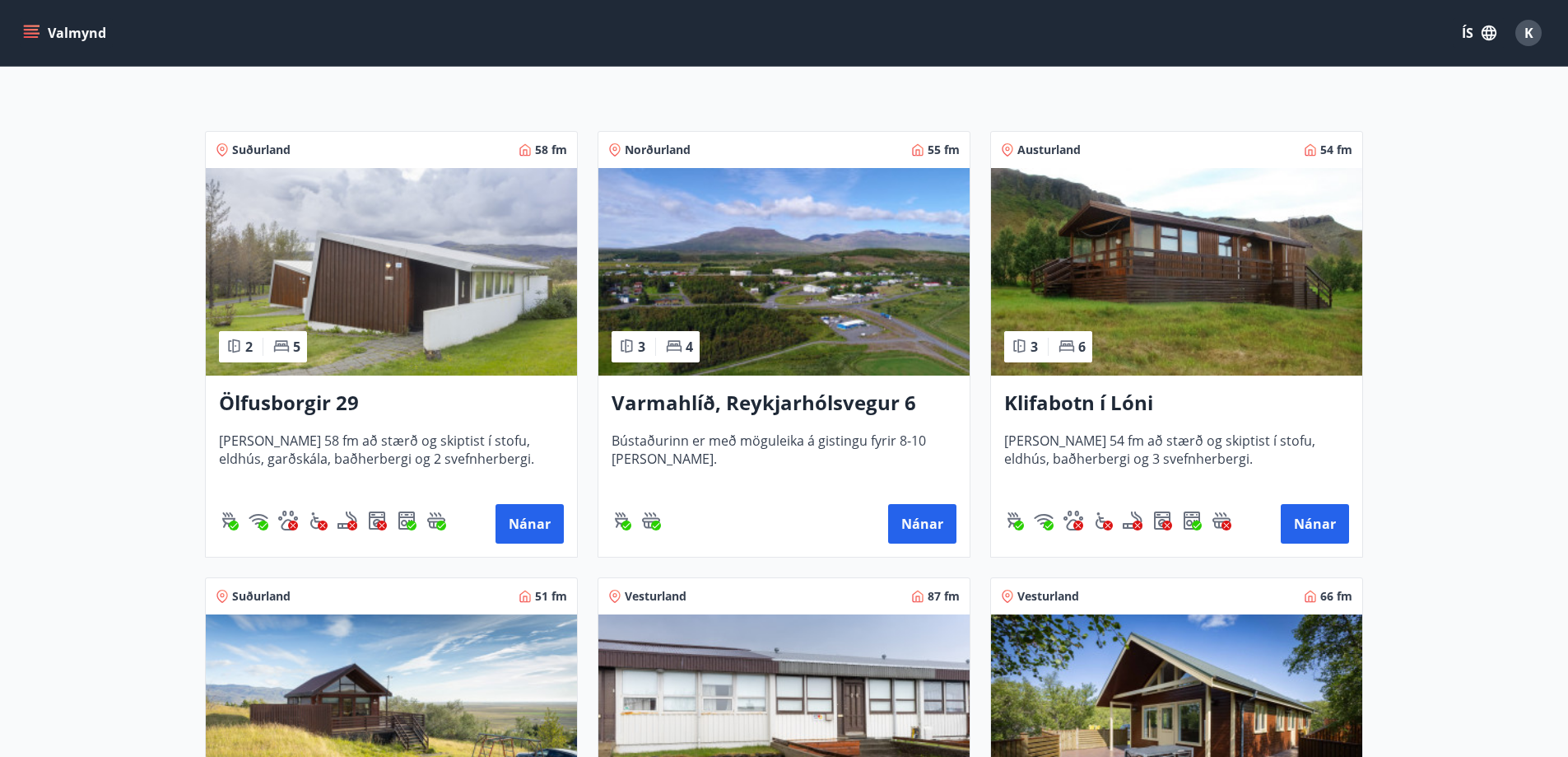
drag, startPoint x: 867, startPoint y: 525, endPoint x: 1528, endPoint y: 415, distance: 670.1
drag, startPoint x: 1528, startPoint y: 415, endPoint x: 1476, endPoint y: 458, distance: 67.5
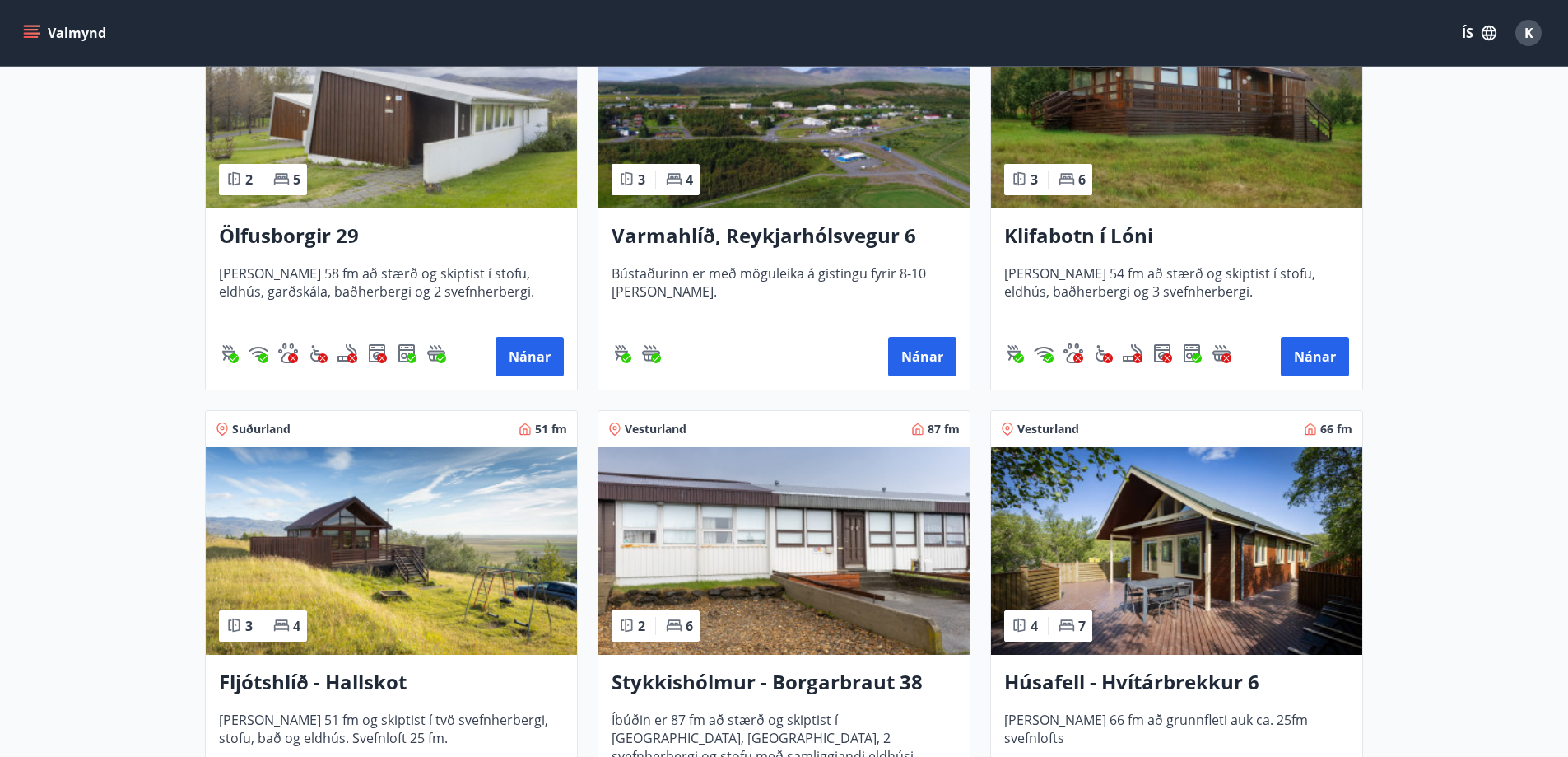
scroll to position [329, 0]
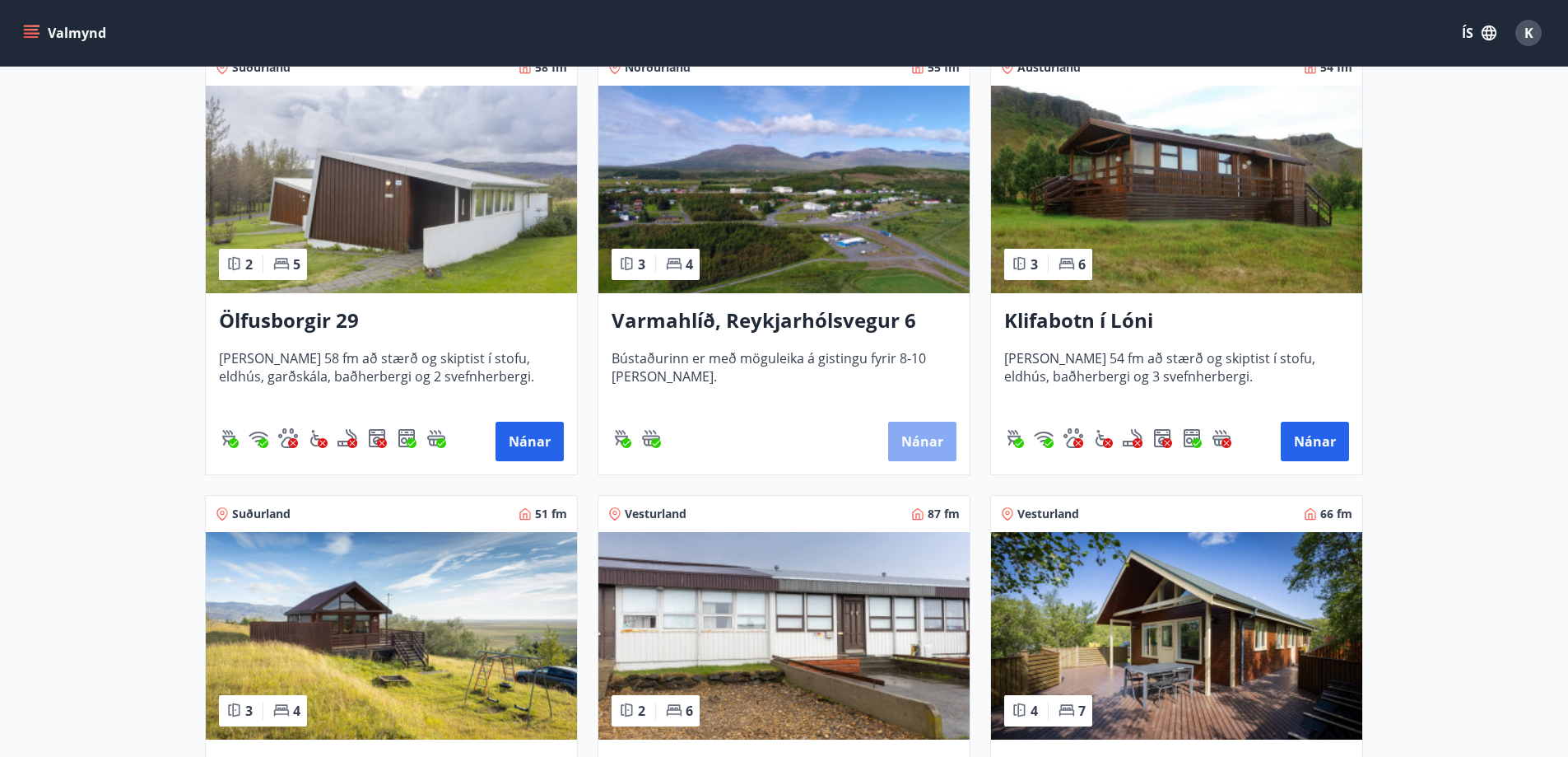
click at [930, 440] on button "Nánar" at bounding box center [923, 441] width 69 height 40
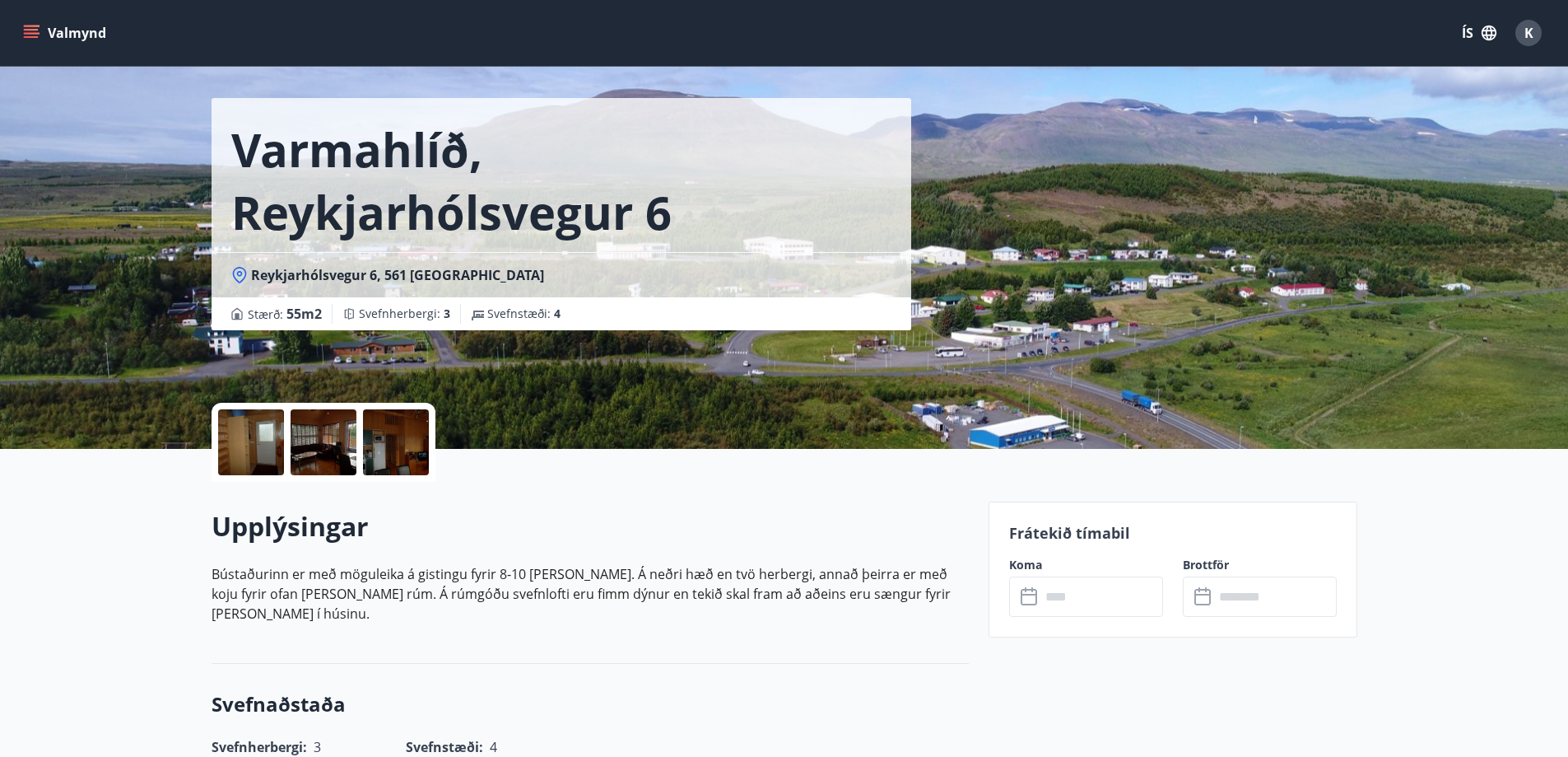
scroll to position [83, 0]
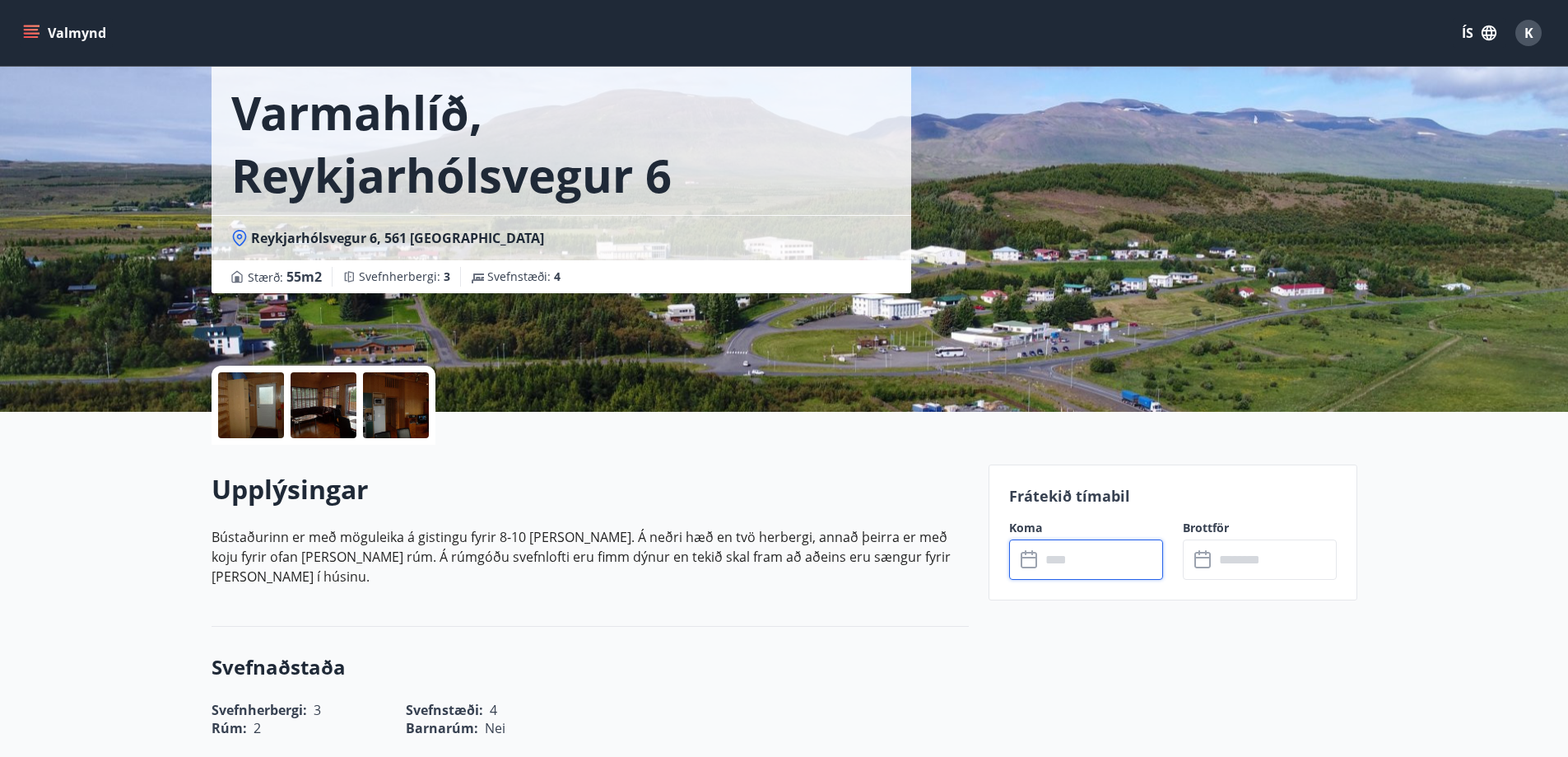
click at [1097, 556] on input "text" at bounding box center [1102, 560] width 122 height 40
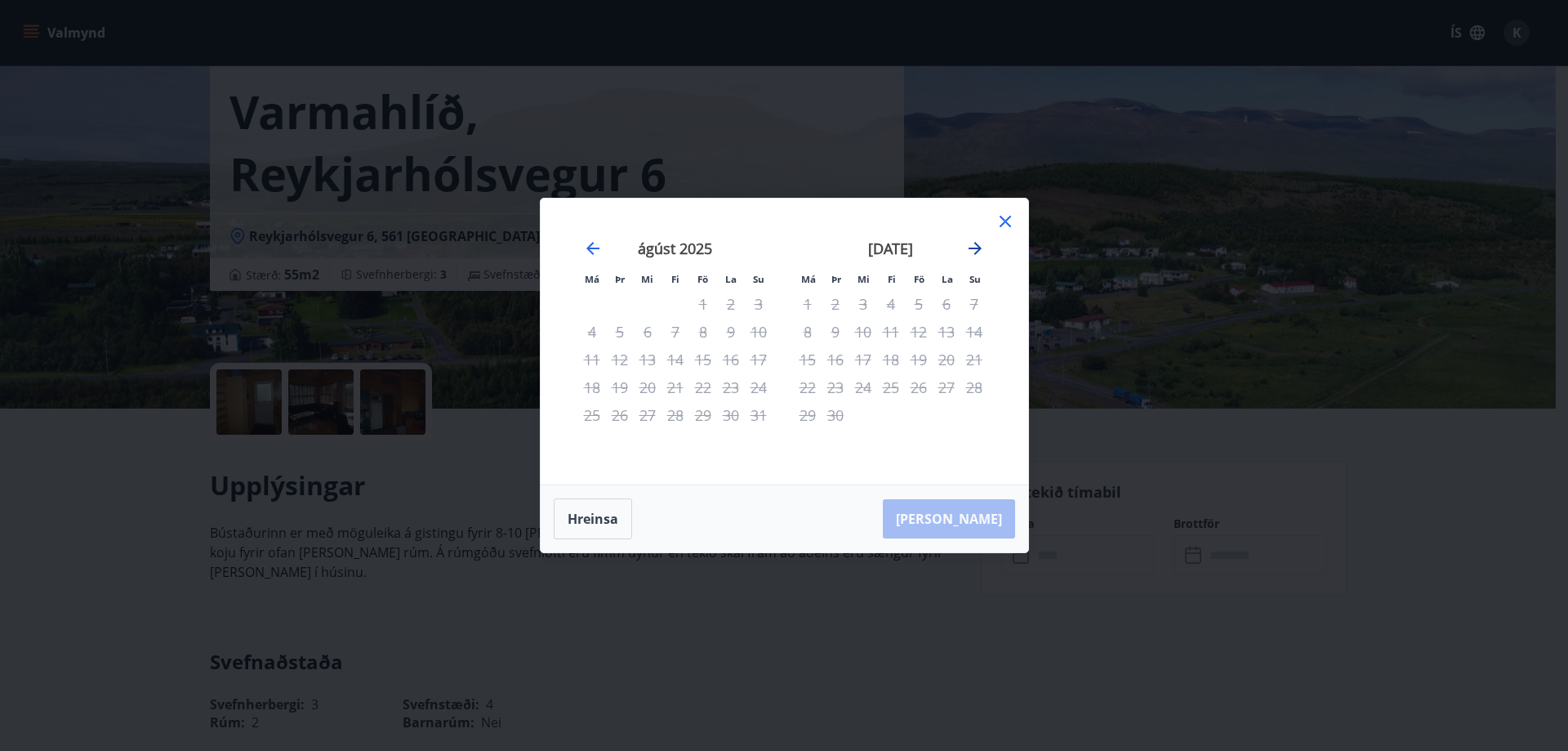
click at [976, 251] on icon "Move forward to switch to the next month." at bounding box center [975, 248] width 19 height 19
click at [601, 244] on icon "Move backward to switch to the previous month." at bounding box center [593, 248] width 19 height 19
click at [592, 244] on icon "Move backward to switch to the previous month." at bounding box center [593, 248] width 13 height 13
click at [971, 246] on icon "Move forward to switch to the next month." at bounding box center [975, 248] width 19 height 19
click at [971, 245] on icon "Move forward to switch to the next month." at bounding box center [975, 248] width 19 height 19
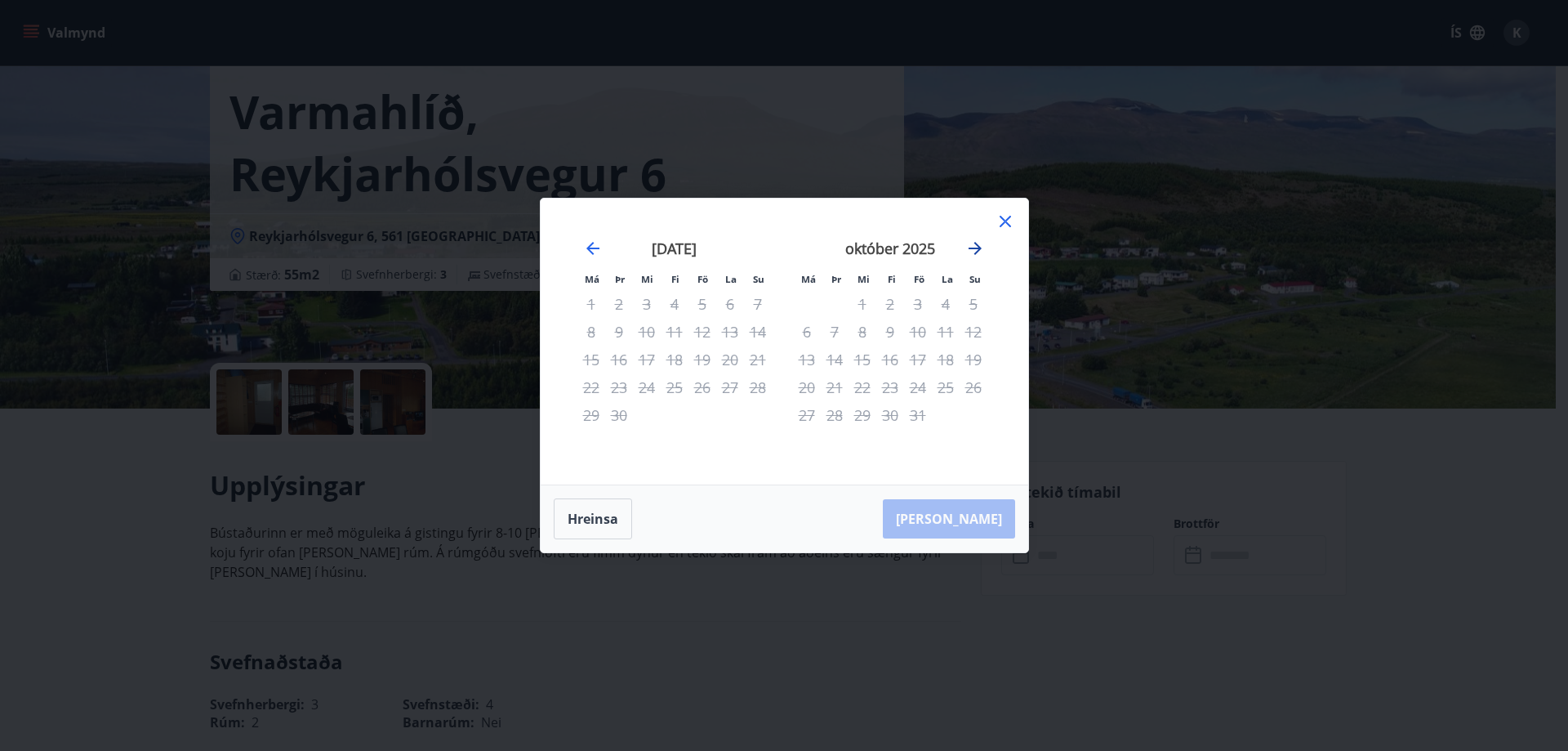
click at [971, 245] on icon "Move forward to switch to the next month." at bounding box center [975, 248] width 19 height 19
click at [1008, 219] on icon at bounding box center [1006, 221] width 19 height 19
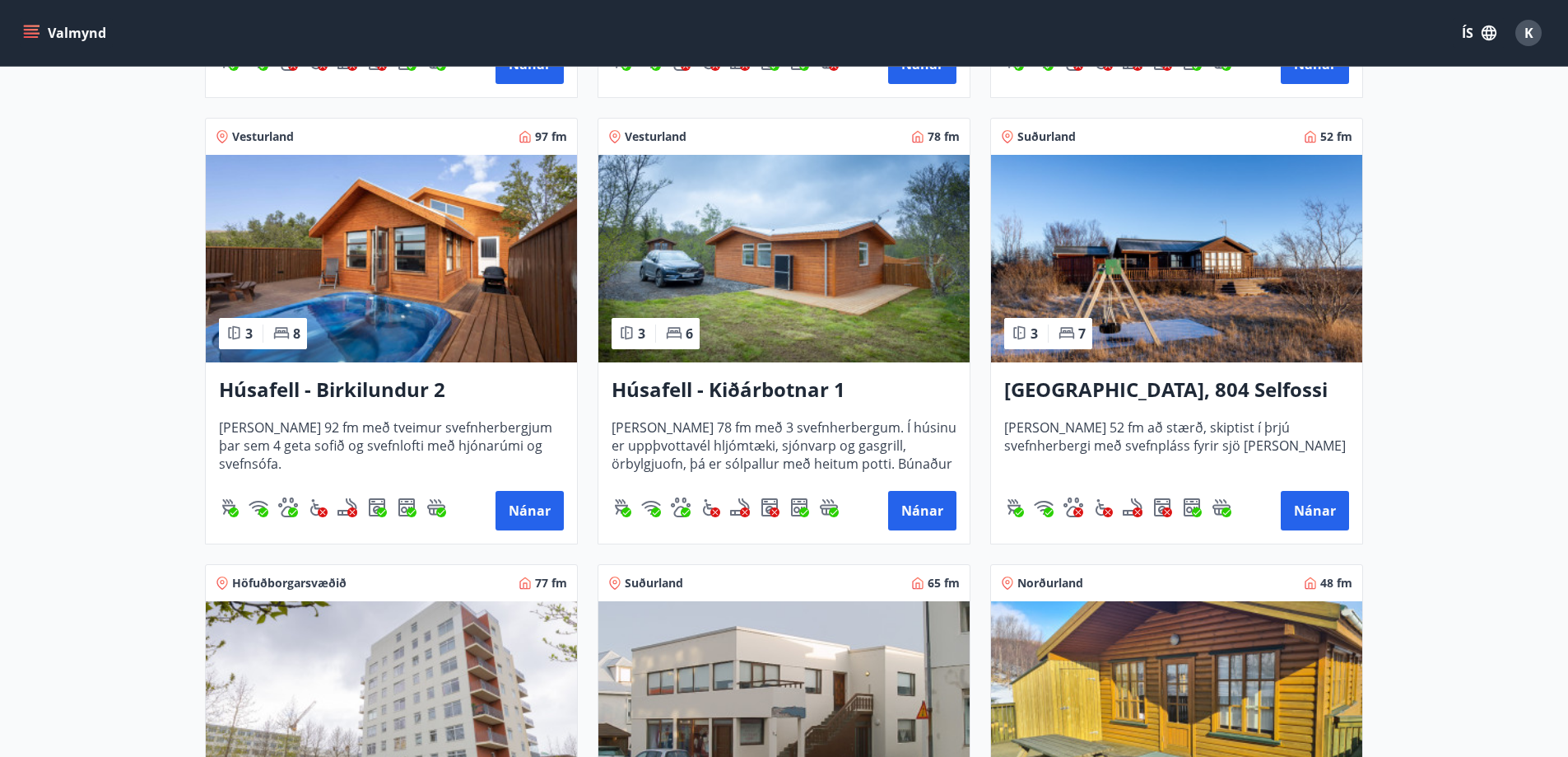
click at [344, 225] on img at bounding box center [392, 259] width 371 height 208
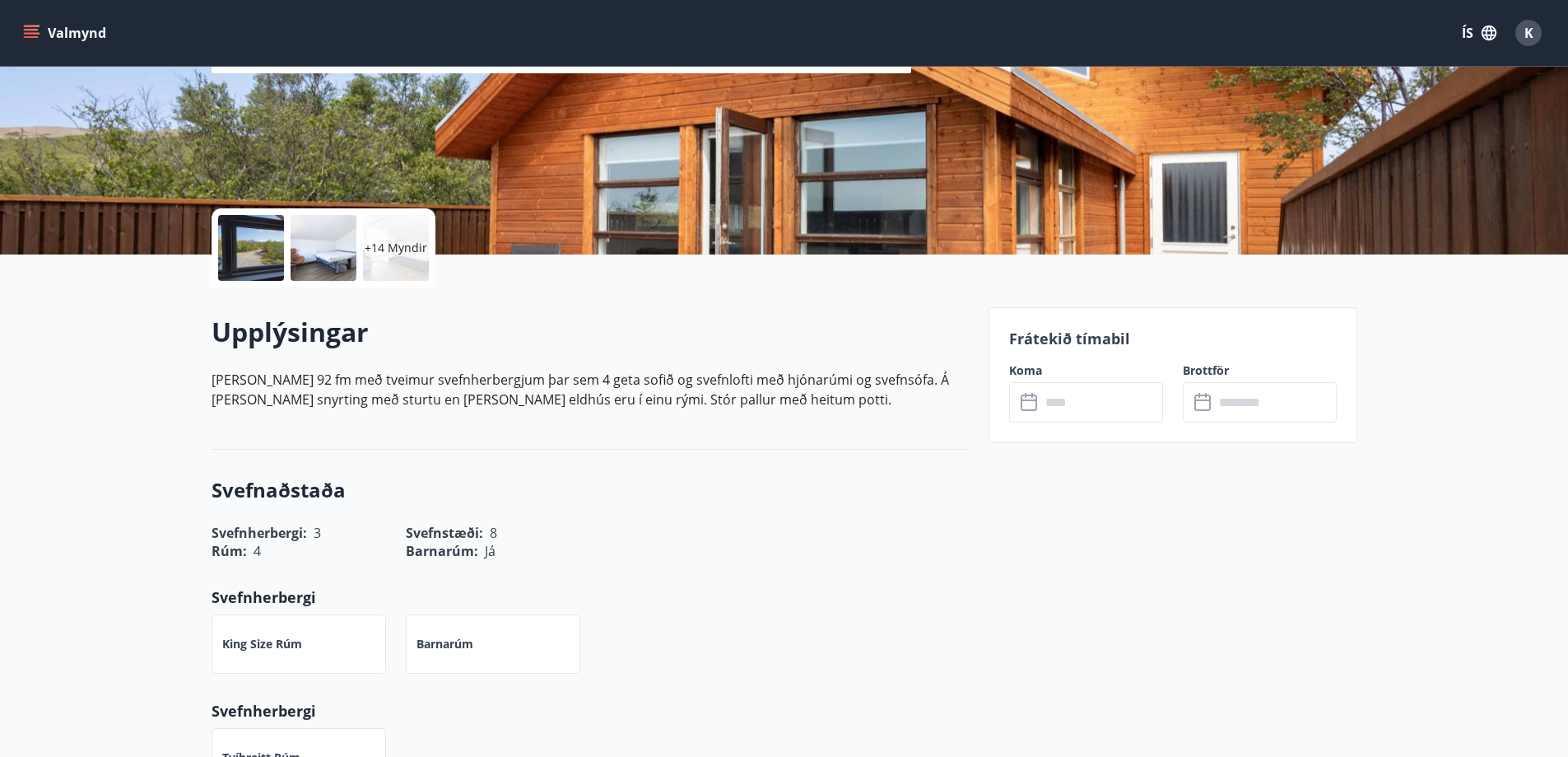
scroll to position [247, 0]
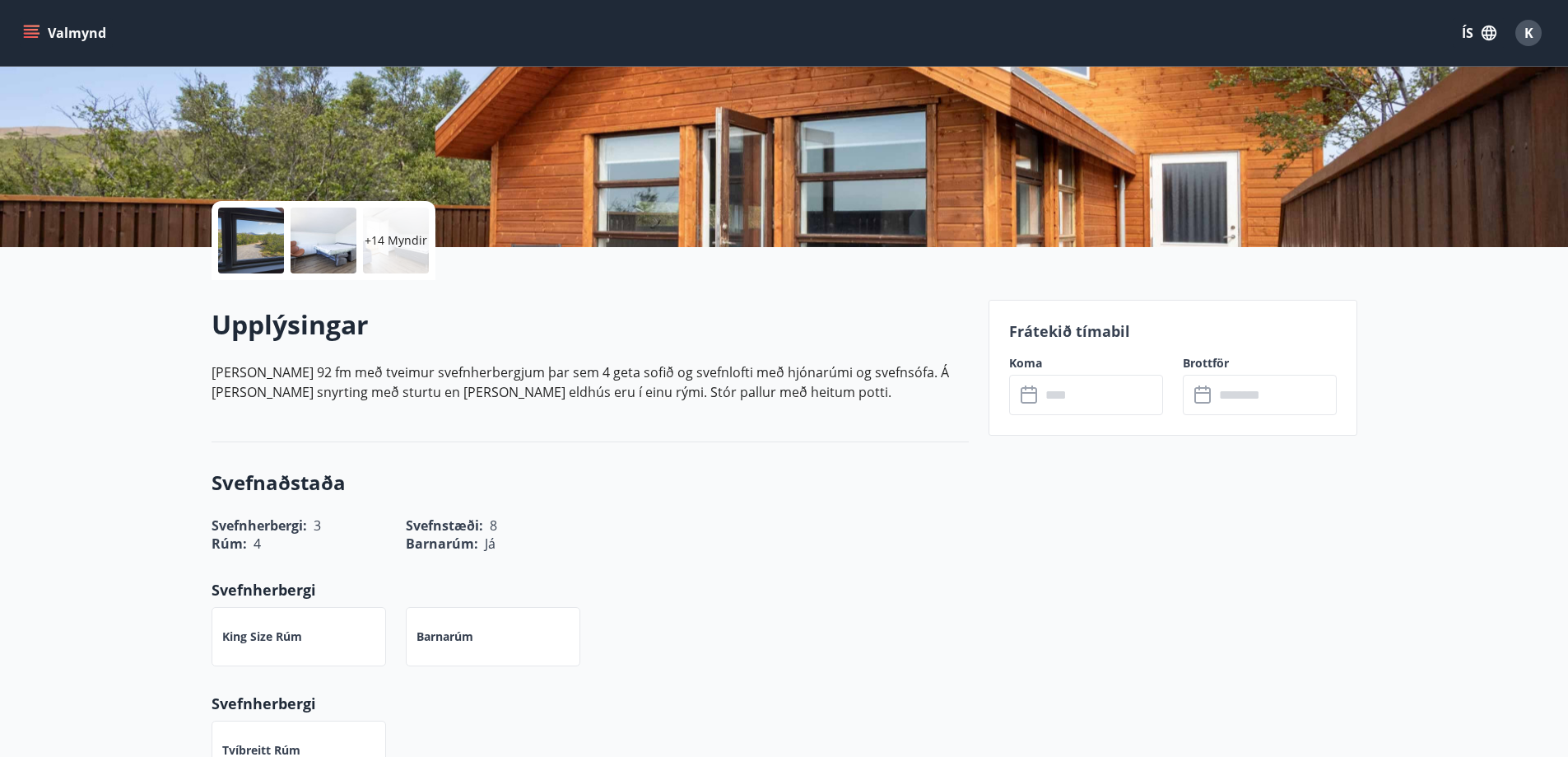
click at [1103, 371] on div "Koma ​ ​" at bounding box center [1076, 385] width 173 height 60
click at [1102, 384] on input "text" at bounding box center [1102, 395] width 122 height 40
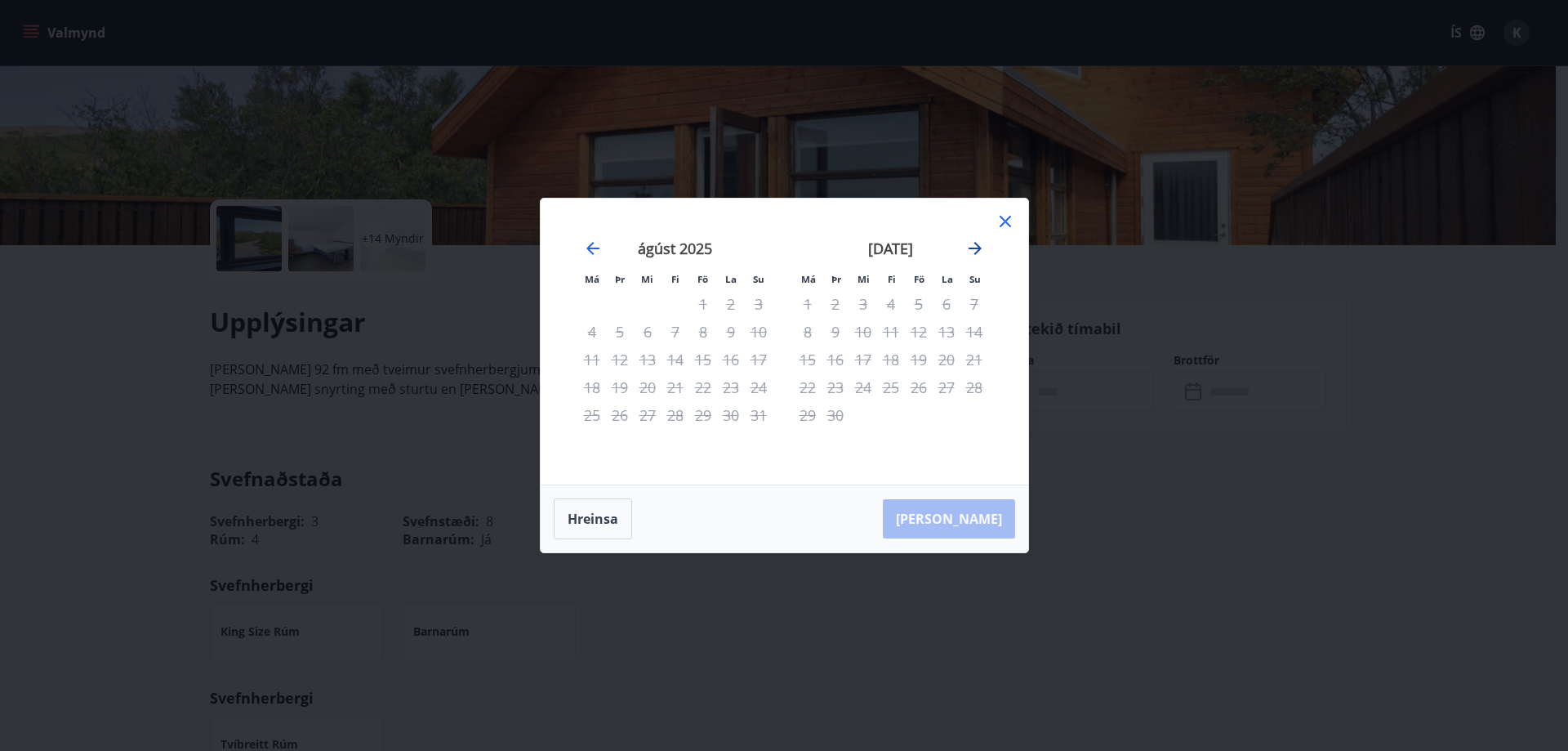
click at [981, 245] on icon "Move forward to switch to the next month." at bounding box center [975, 248] width 19 height 19
click at [1011, 220] on icon at bounding box center [1006, 221] width 19 height 19
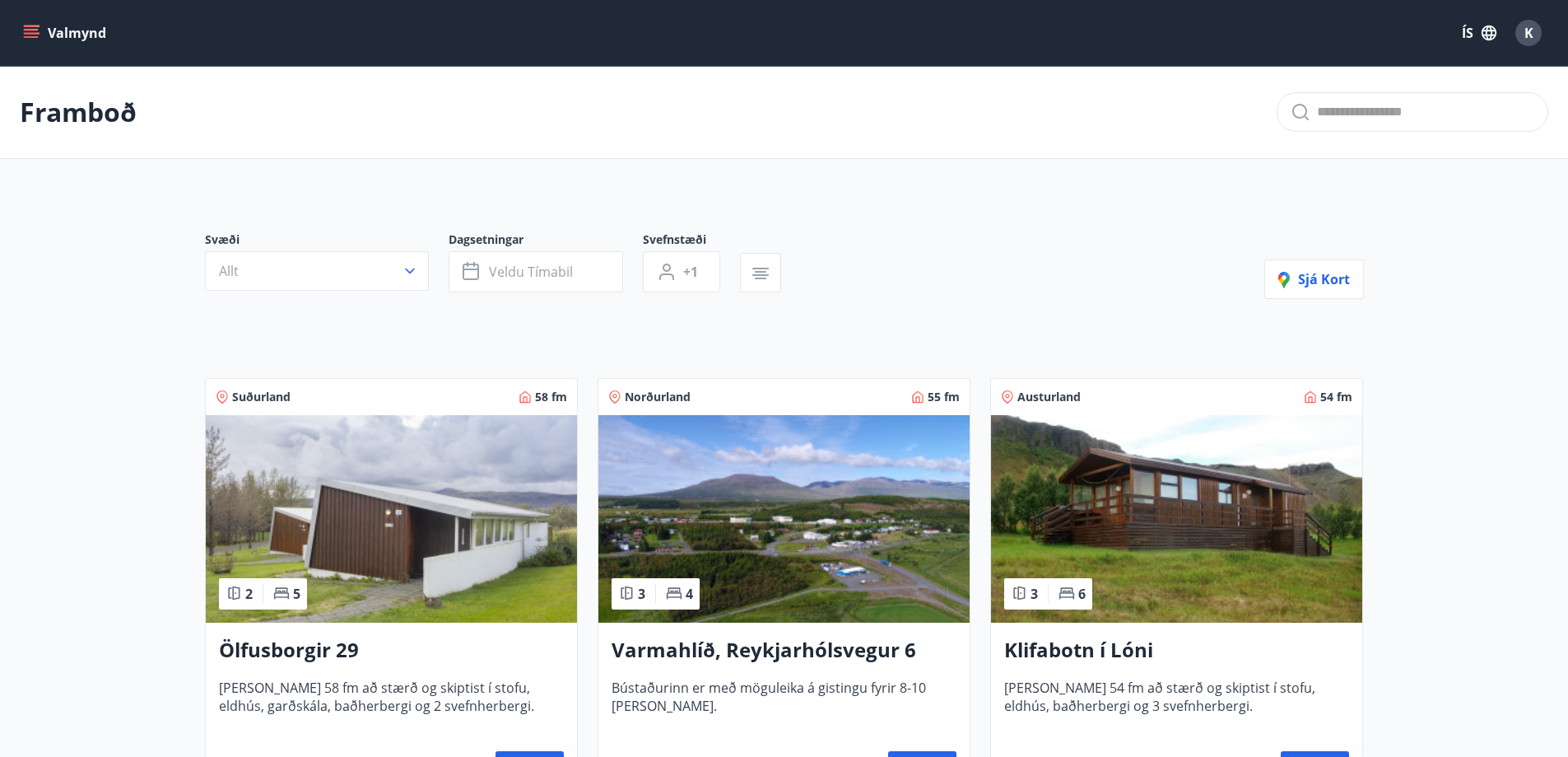
click at [45, 30] on button "Valmynd" at bounding box center [66, 33] width 93 height 30
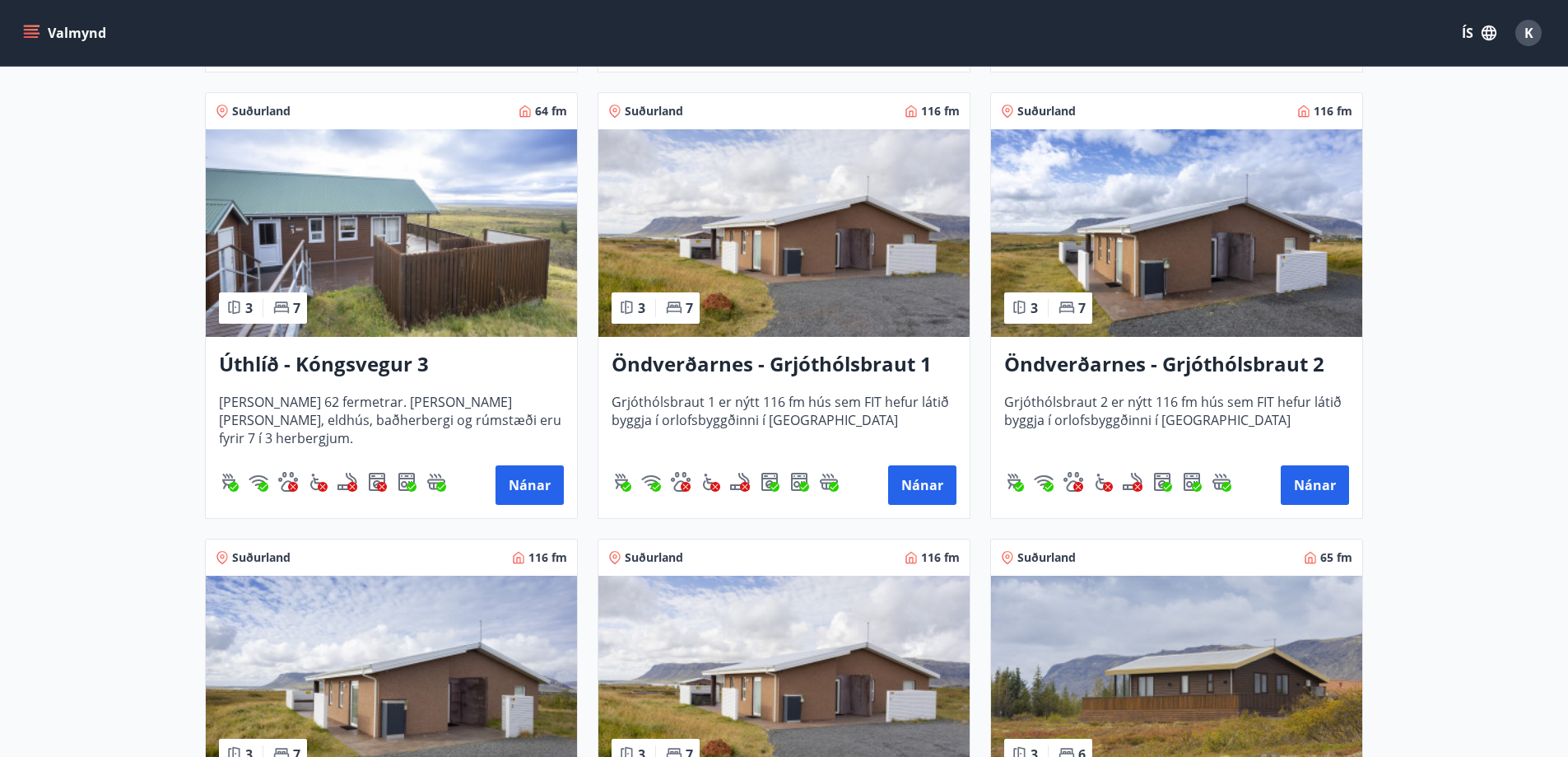
scroll to position [2965, 0]
click at [811, 219] on img at bounding box center [784, 232] width 371 height 208
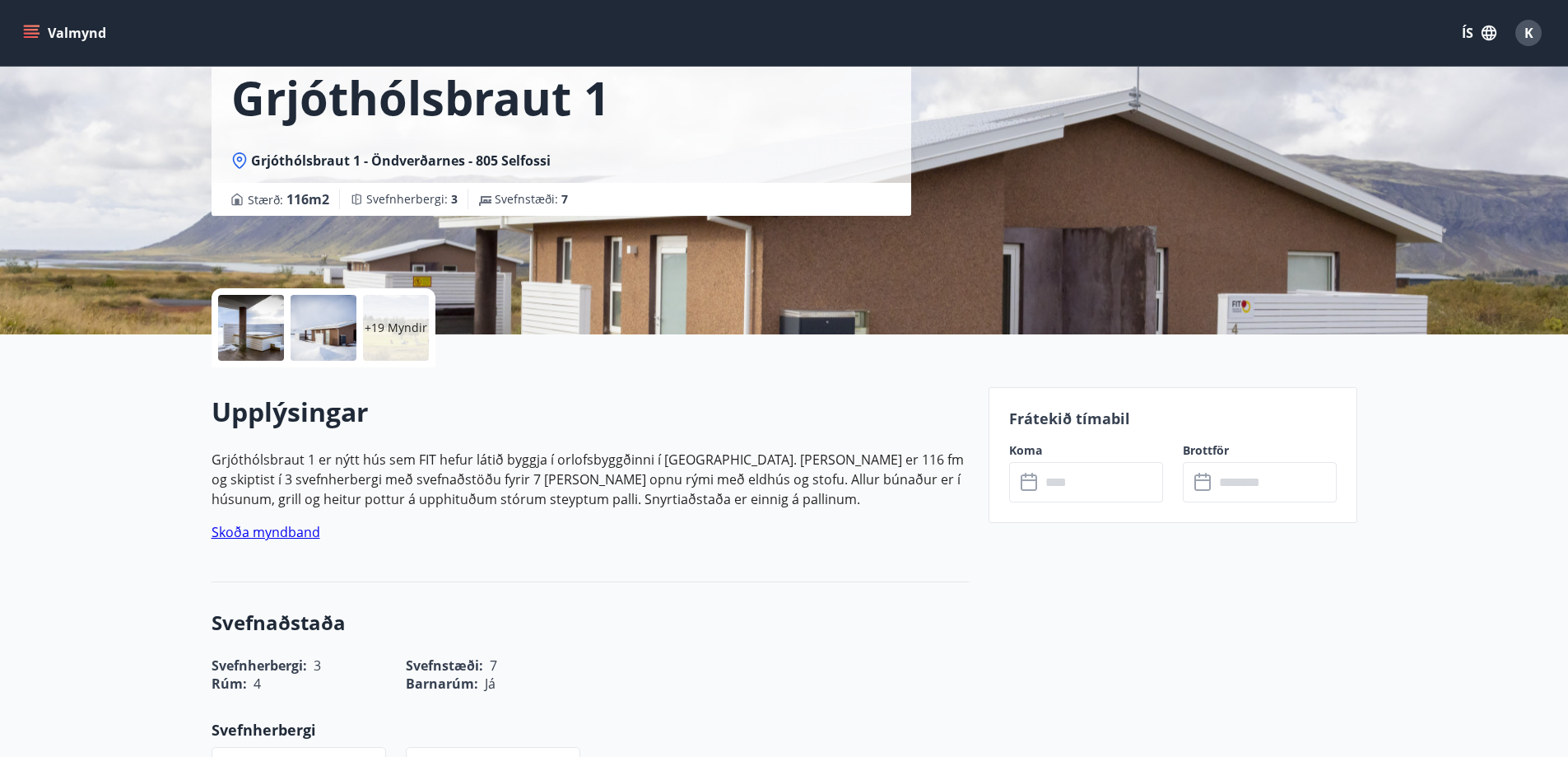
scroll to position [247, 0]
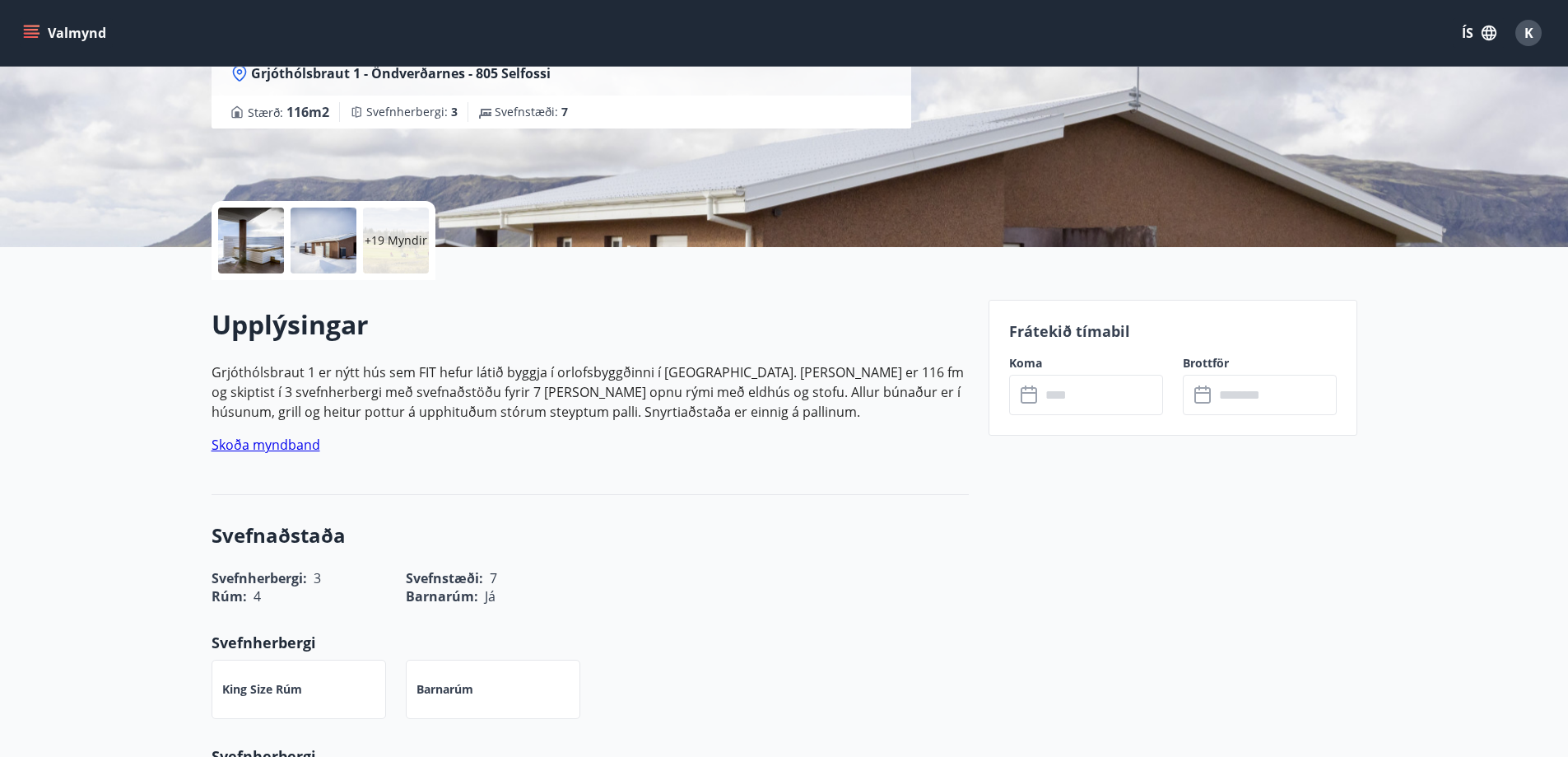
click at [1087, 415] on div "Frátekið tímabil Koma ​ ​ Brottför ​ ​" at bounding box center [1173, 368] width 369 height 136
click at [1104, 399] on input "text" at bounding box center [1102, 395] width 122 height 40
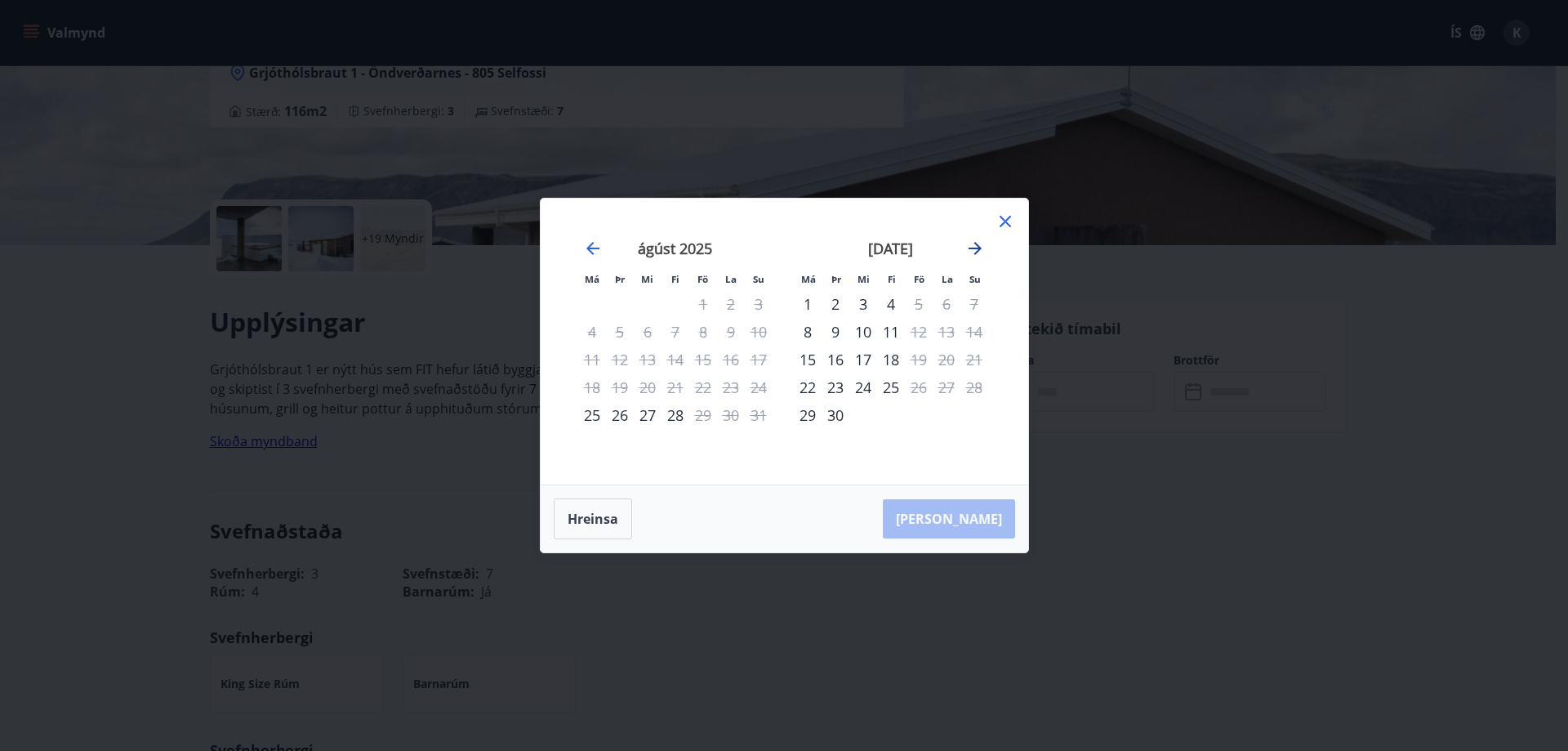
click at [974, 243] on icon "Move forward to switch to the next month." at bounding box center [975, 248] width 13 height 13
click at [1006, 215] on icon at bounding box center [1006, 221] width 19 height 19
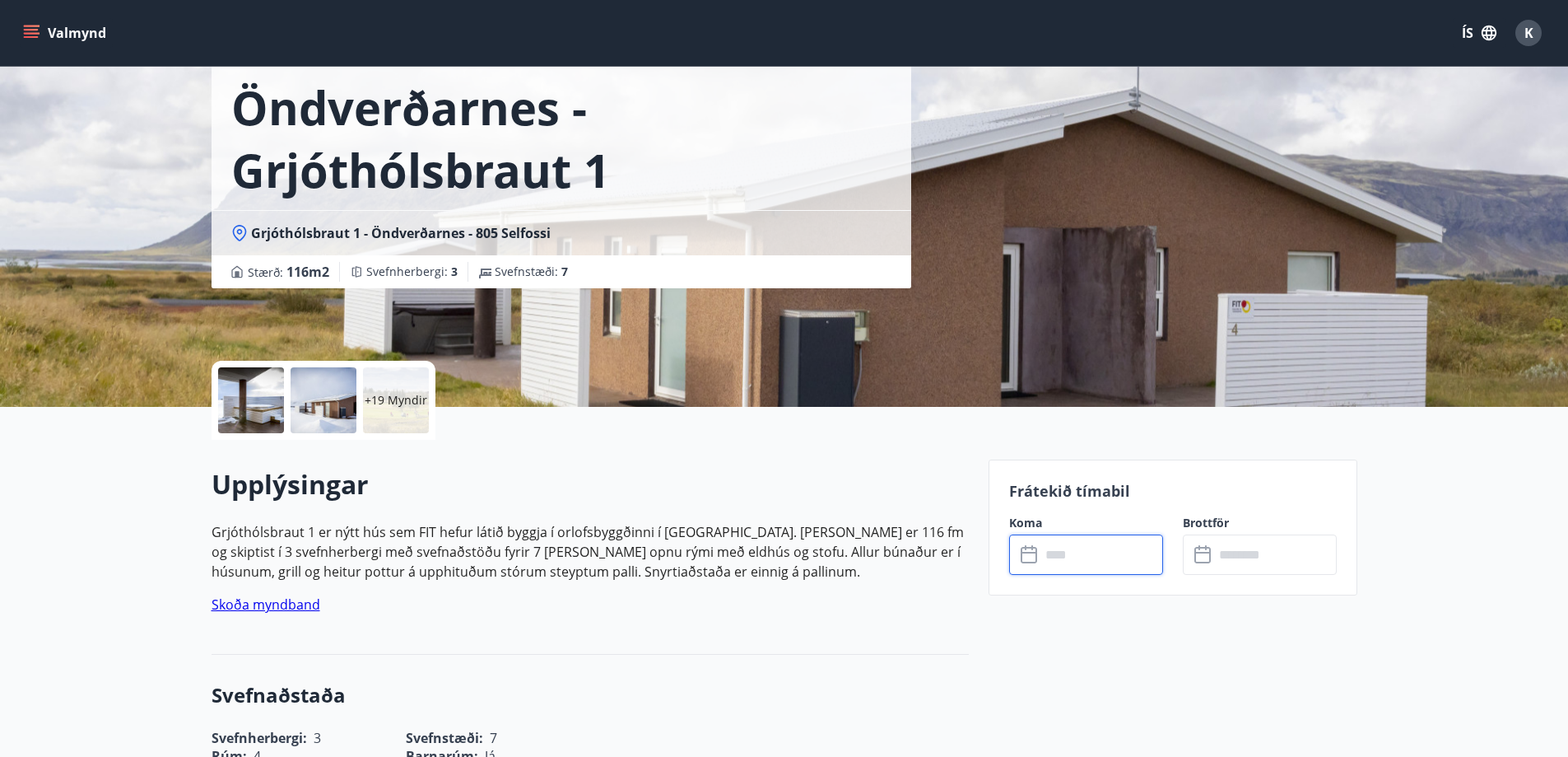
scroll to position [0, 0]
